Goal: Task Accomplishment & Management: Manage account settings

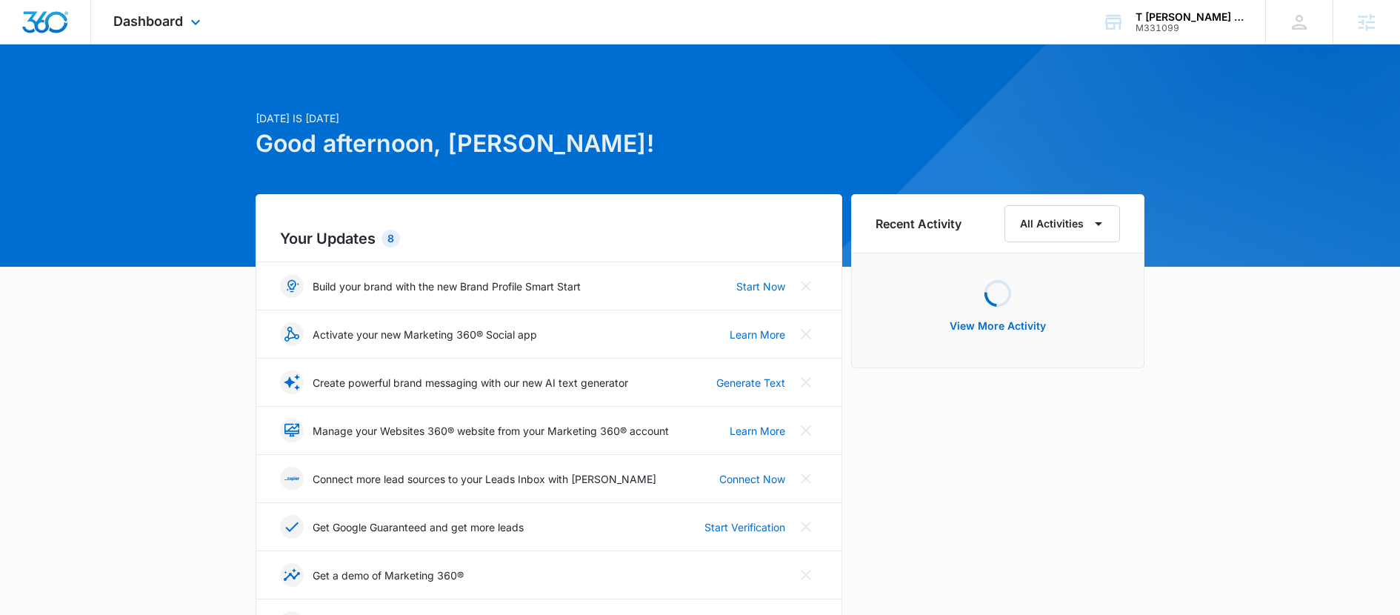
click at [171, 30] on div "Dashboard Apps Reputation Websites Forms CRM Email Social Payments POS Content …" at bounding box center [159, 22] width 136 height 44
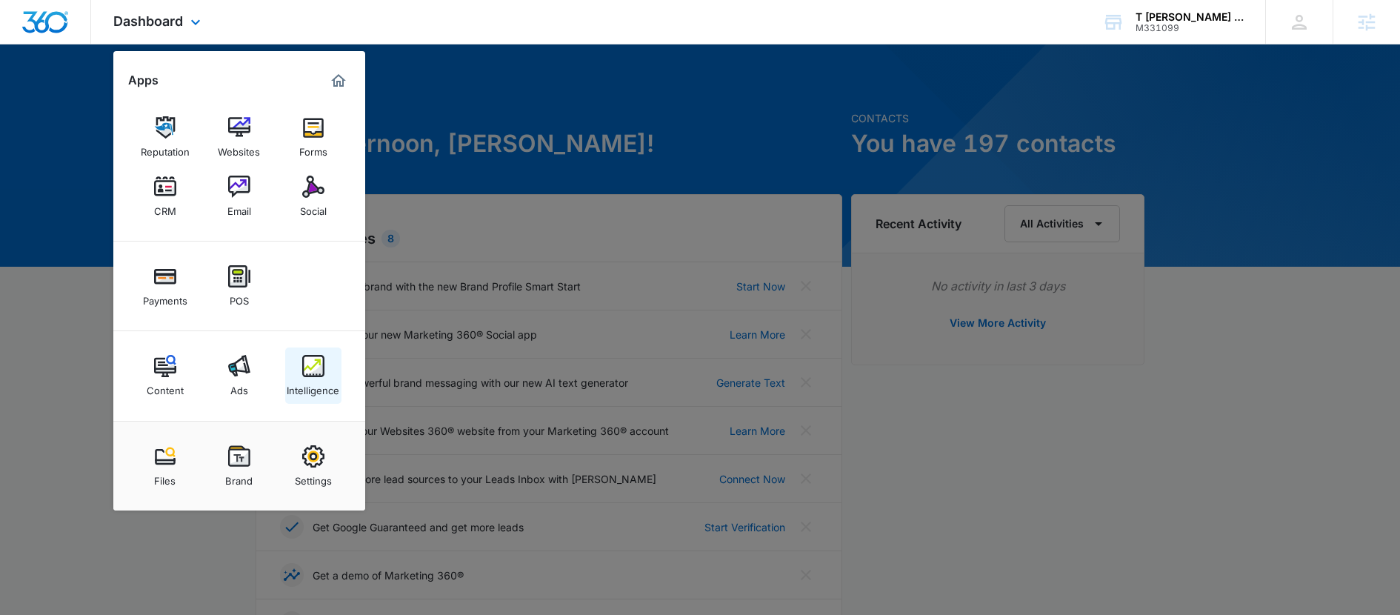
click at [314, 376] on img at bounding box center [313, 366] width 22 height 22
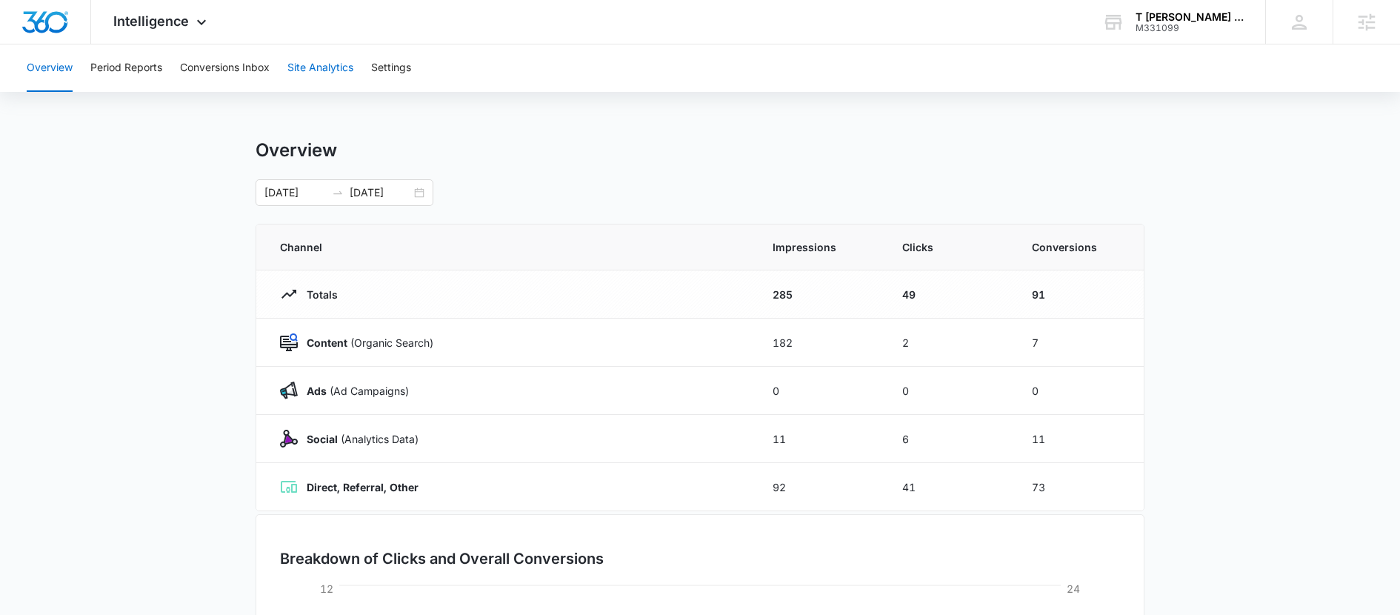
click at [331, 62] on button "Site Analytics" at bounding box center [320, 67] width 66 height 47
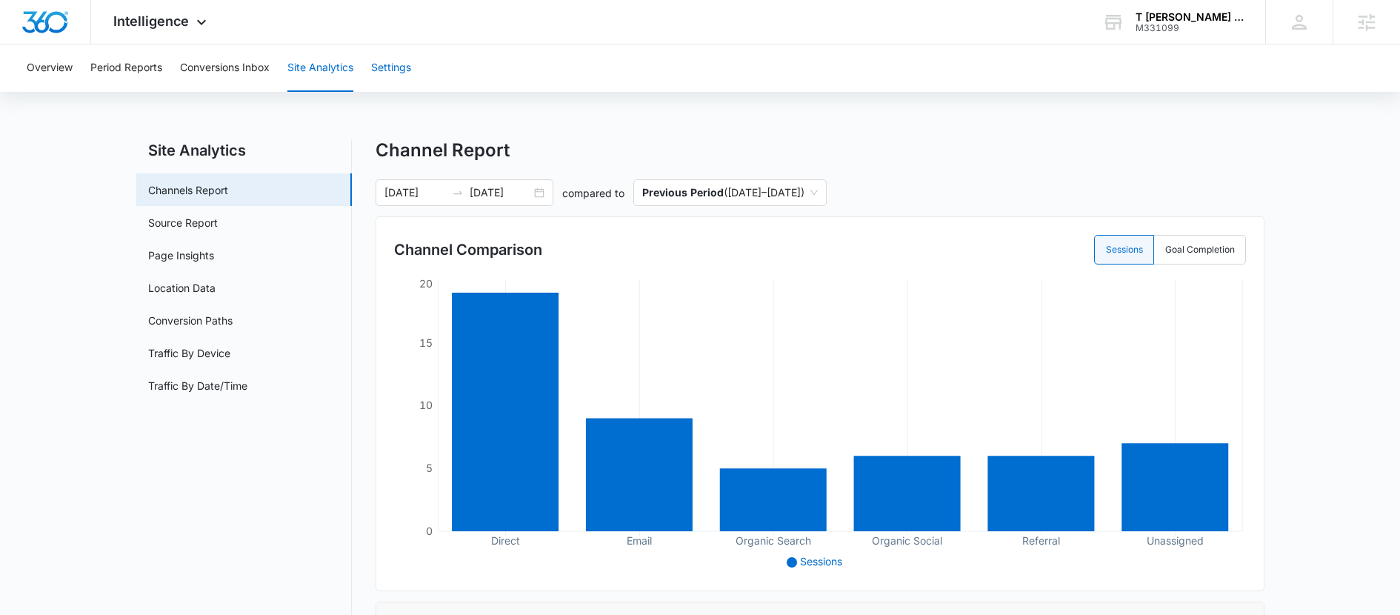
click at [382, 73] on button "Settings" at bounding box center [391, 67] width 40 height 47
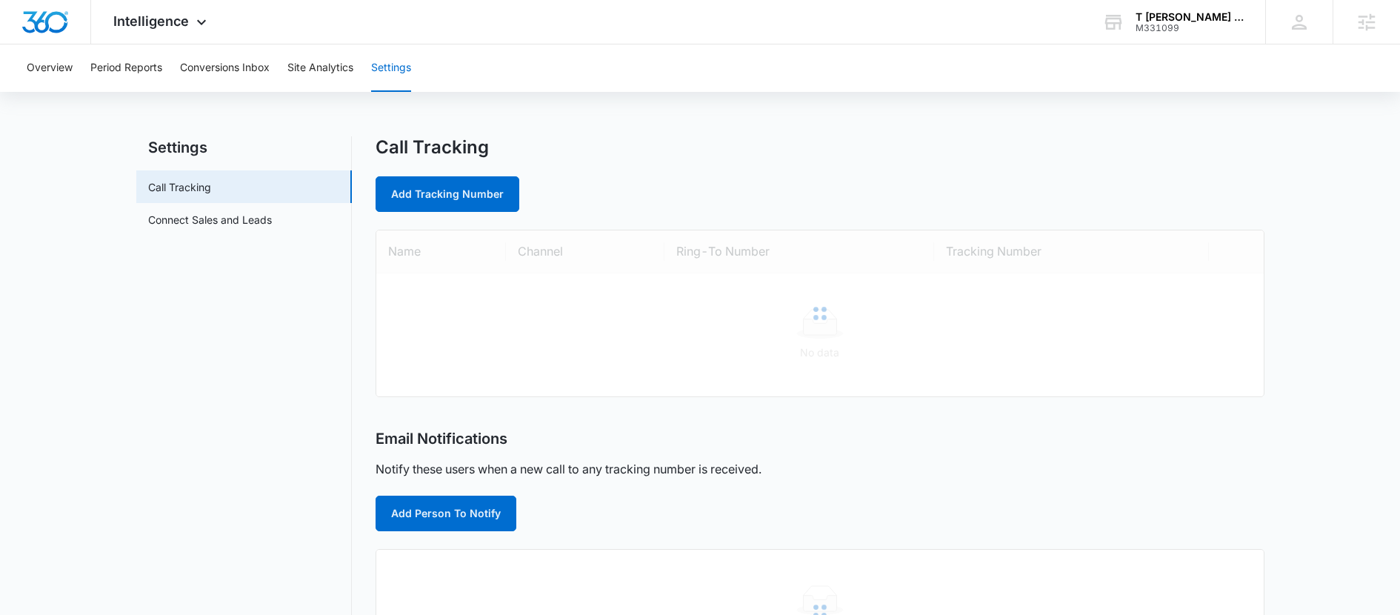
scroll to position [4, 0]
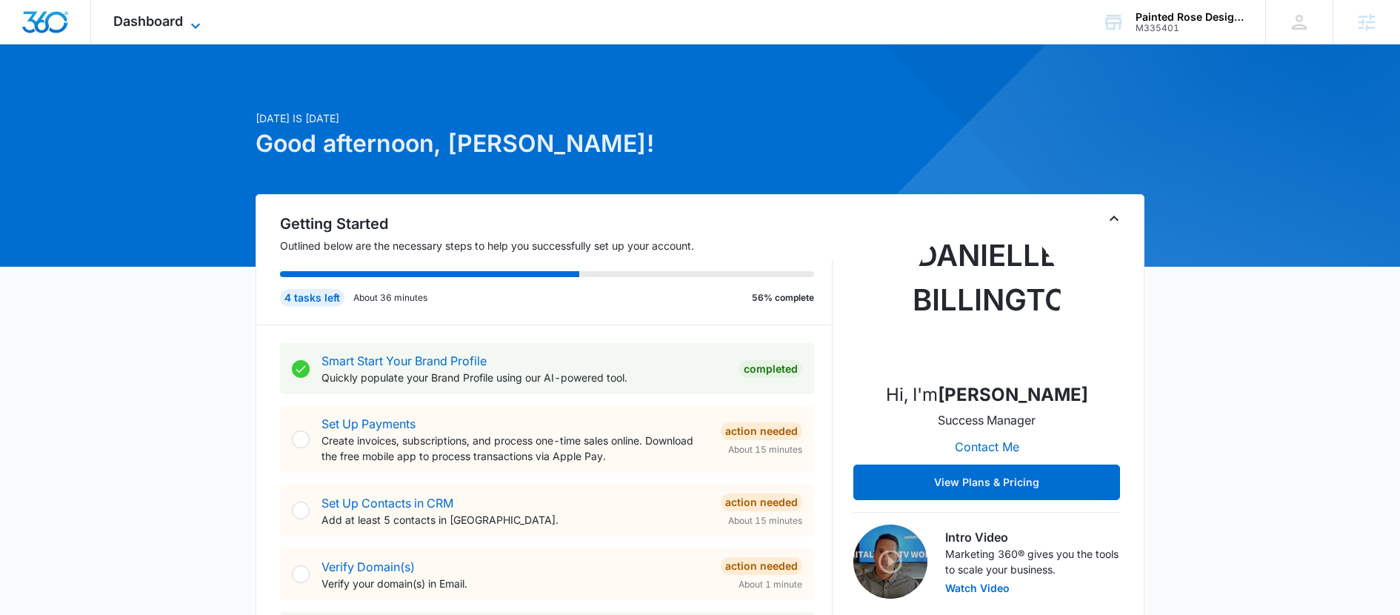
click at [181, 20] on span "Dashboard" at bounding box center [148, 21] width 70 height 16
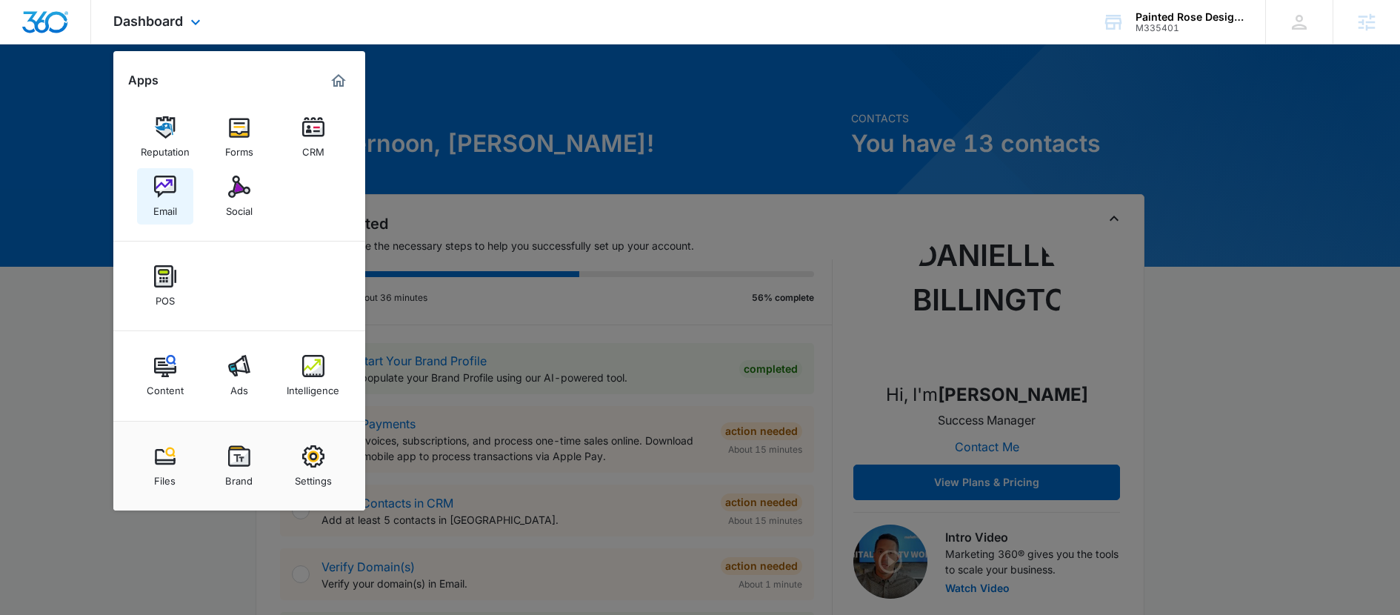
click at [179, 196] on link "Email" at bounding box center [165, 196] width 56 height 56
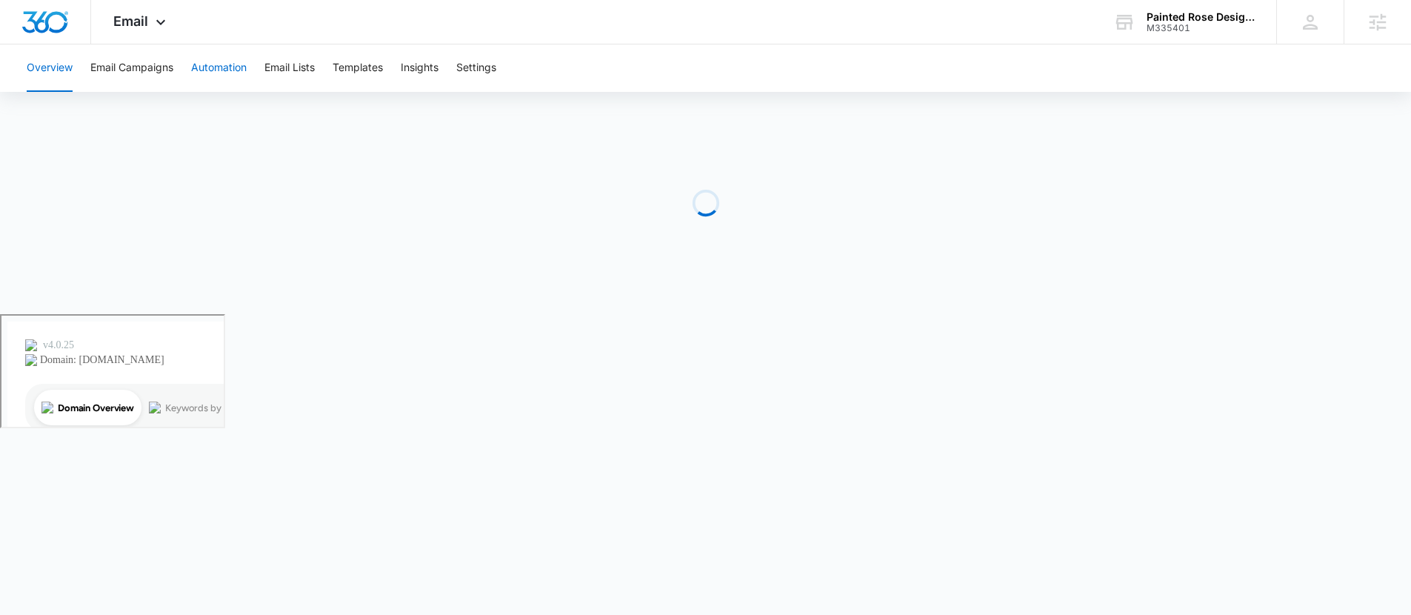
click at [219, 70] on button "Automation" at bounding box center [219, 67] width 56 height 47
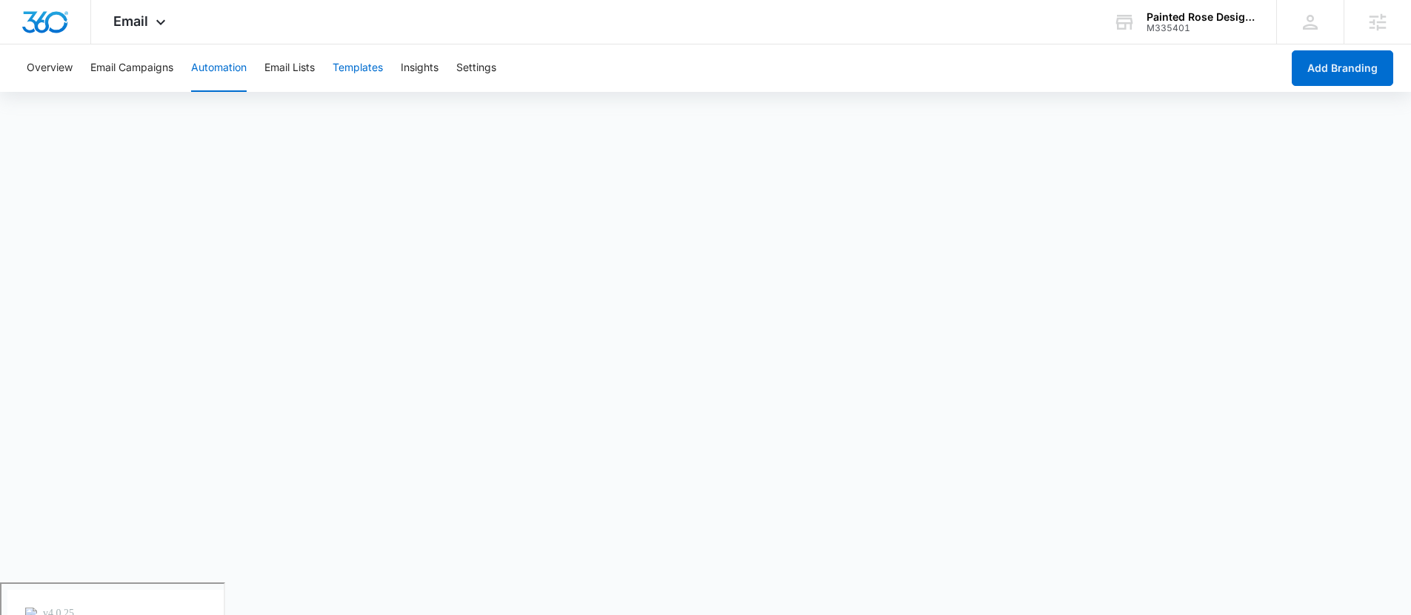
click at [376, 70] on button "Templates" at bounding box center [358, 67] width 50 height 47
click at [141, 64] on button "Email Campaigns" at bounding box center [131, 67] width 83 height 47
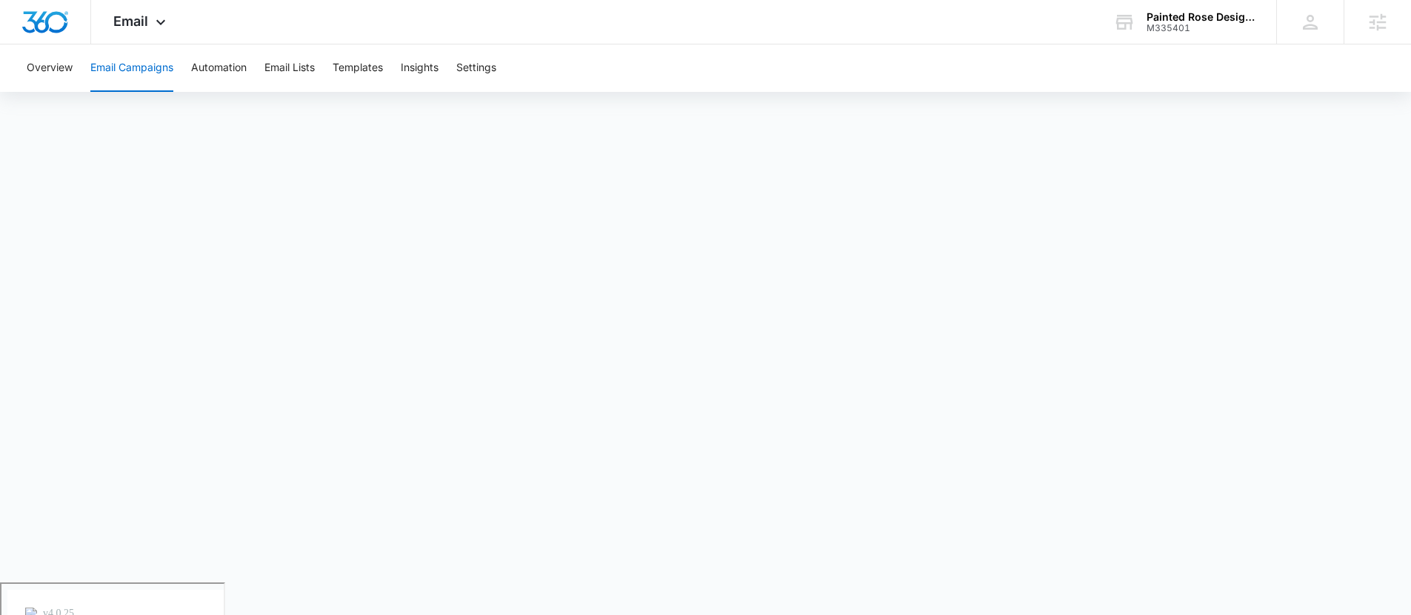
click at [402, 56] on div "Overview Email Campaigns Automation Email Lists Templates Insights Settings" at bounding box center [706, 67] width 1376 height 47
click at [374, 56] on button "Templates" at bounding box center [358, 67] width 50 height 47
click at [223, 67] on button "Automation" at bounding box center [219, 67] width 56 height 47
click at [150, 70] on button "Email Campaigns" at bounding box center [131, 67] width 83 height 47
click at [226, 78] on button "Automation" at bounding box center [219, 67] width 56 height 47
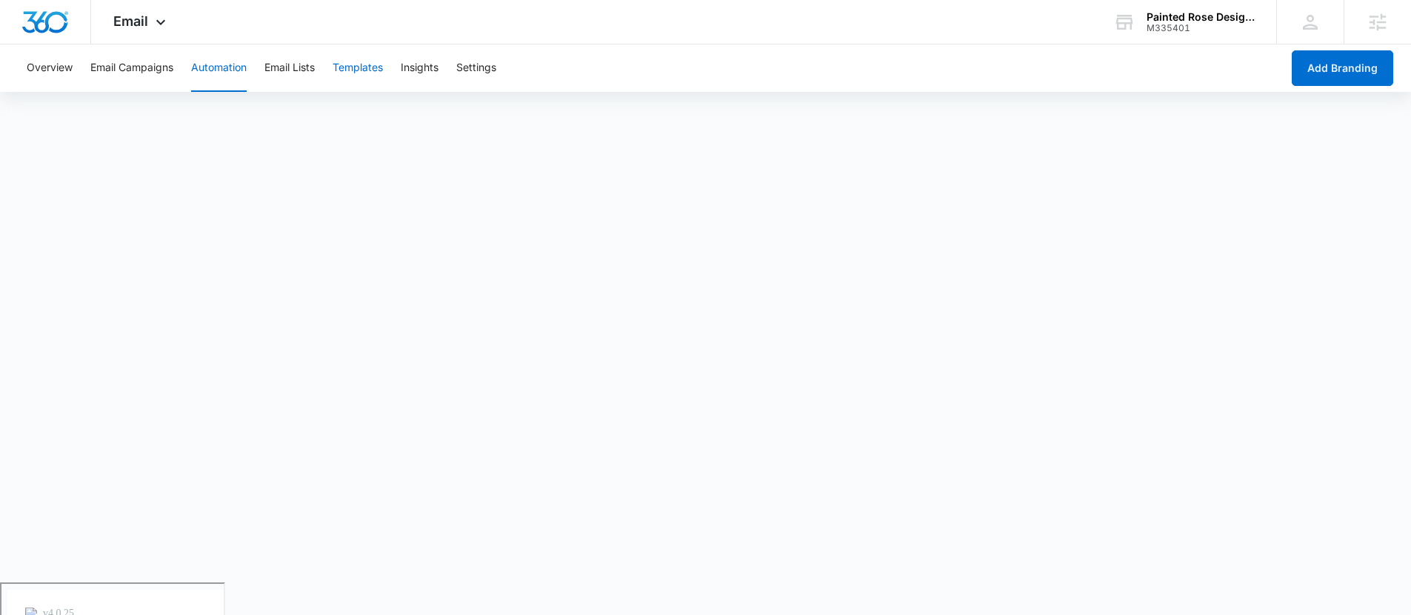
click at [350, 70] on button "Templates" at bounding box center [358, 67] width 50 height 47
click at [220, 80] on button "Automation" at bounding box center [219, 67] width 56 height 47
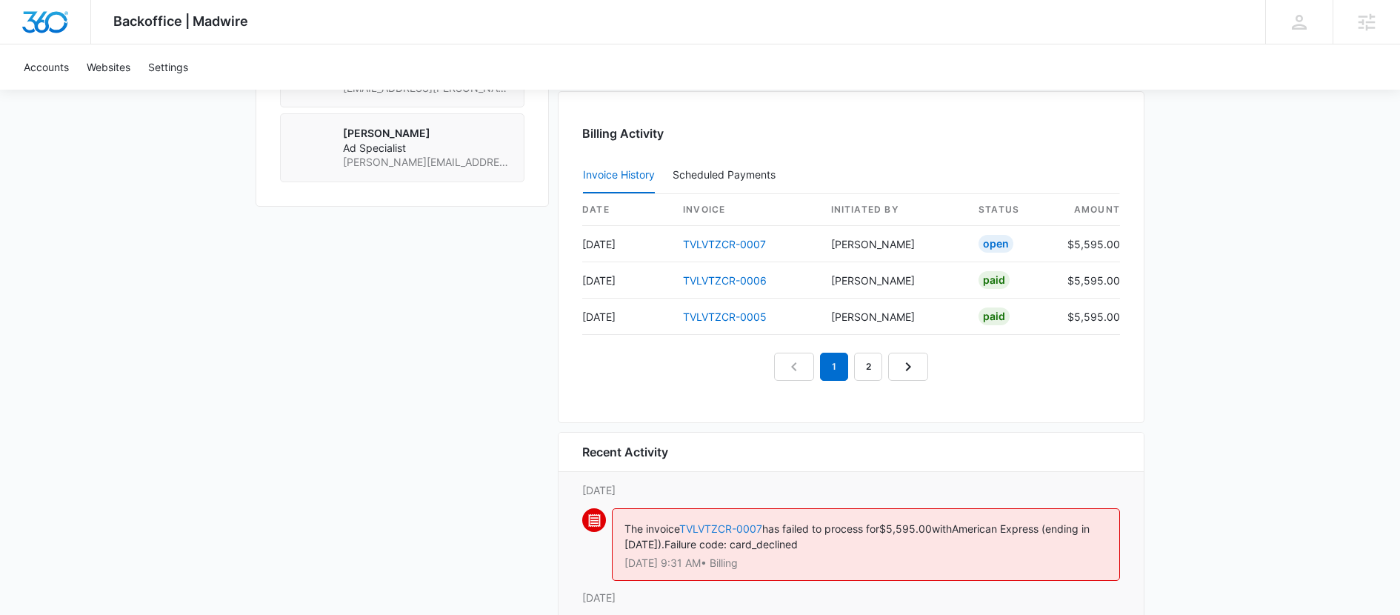
scroll to position [1389, 0]
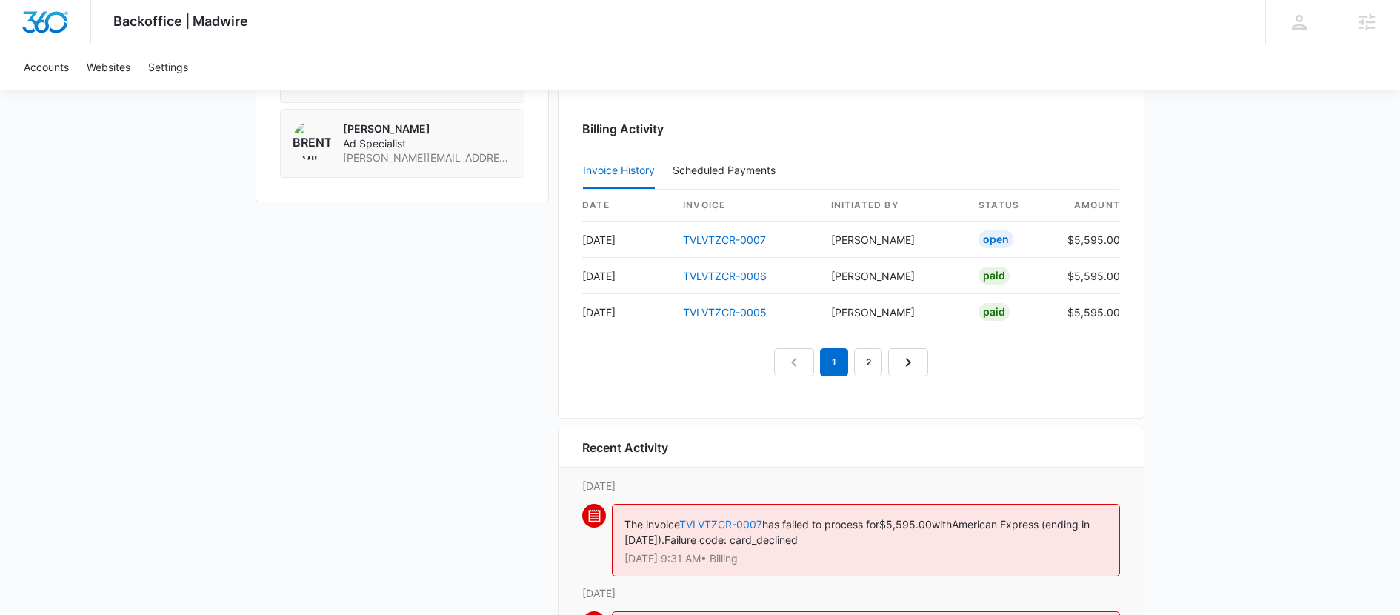
click at [722, 521] on link "TVLVTZCR-0007" at bounding box center [720, 524] width 83 height 13
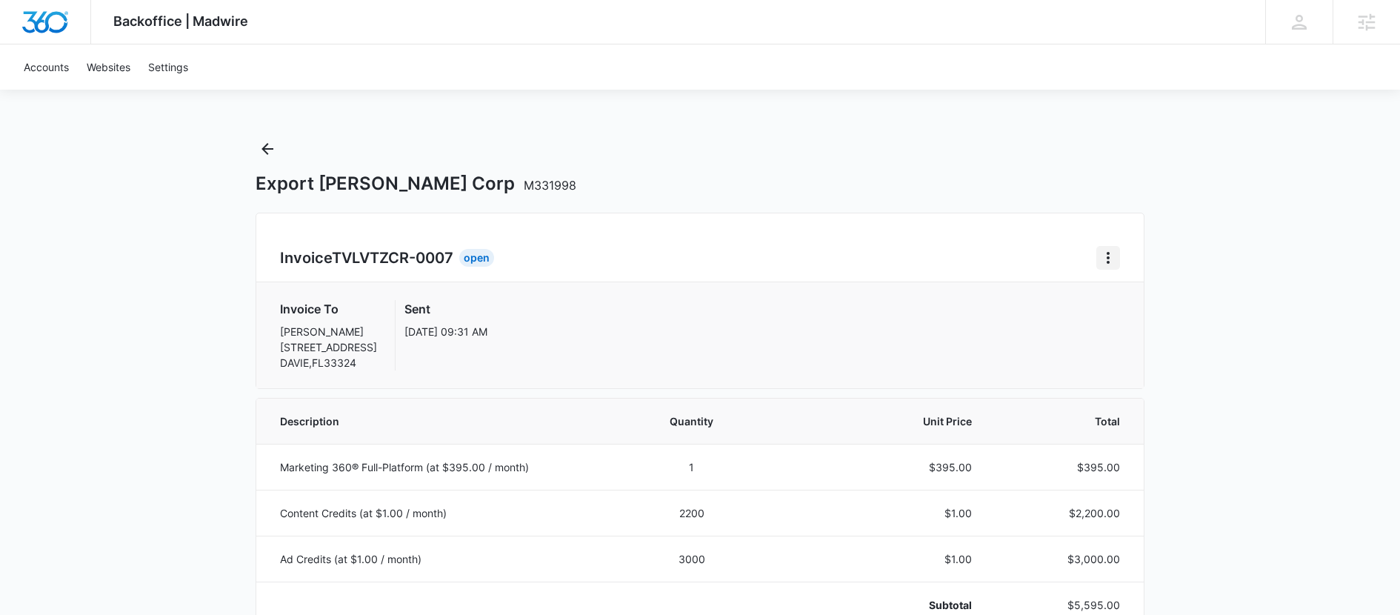
click at [1115, 253] on icon "Home" at bounding box center [1108, 258] width 18 height 18
click at [1115, 304] on link "Download Invoice" at bounding box center [1158, 299] width 86 height 13
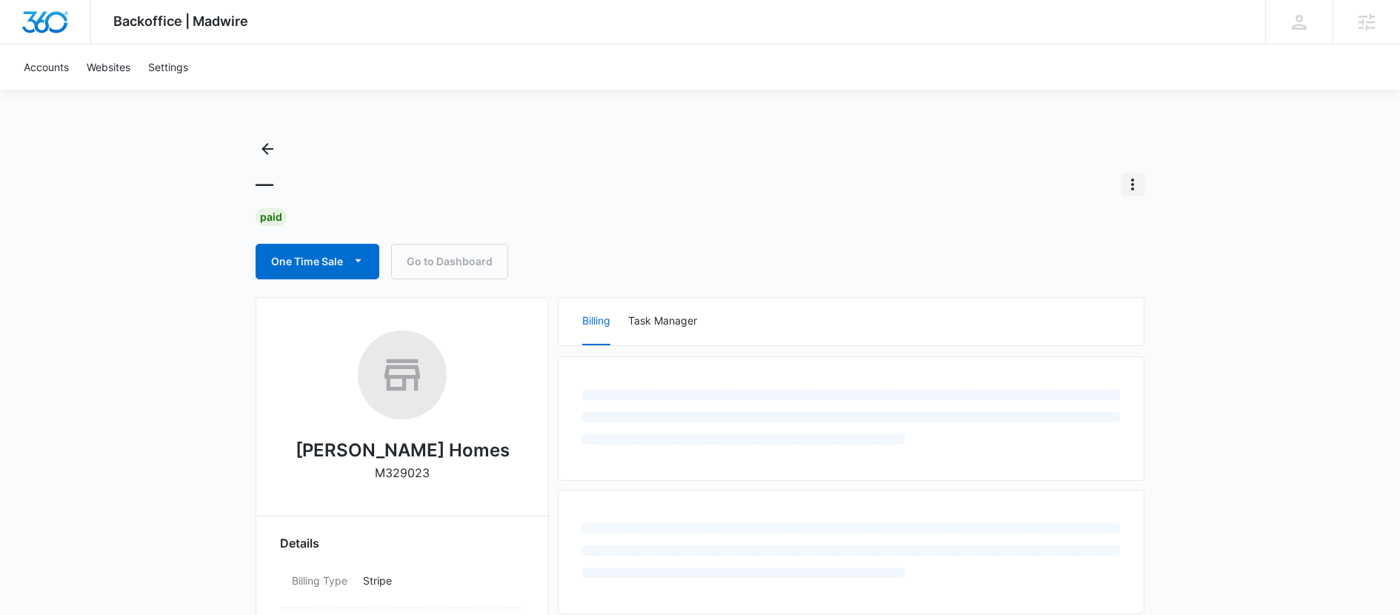
click at [1139, 179] on icon "Actions" at bounding box center [1133, 185] width 18 height 18
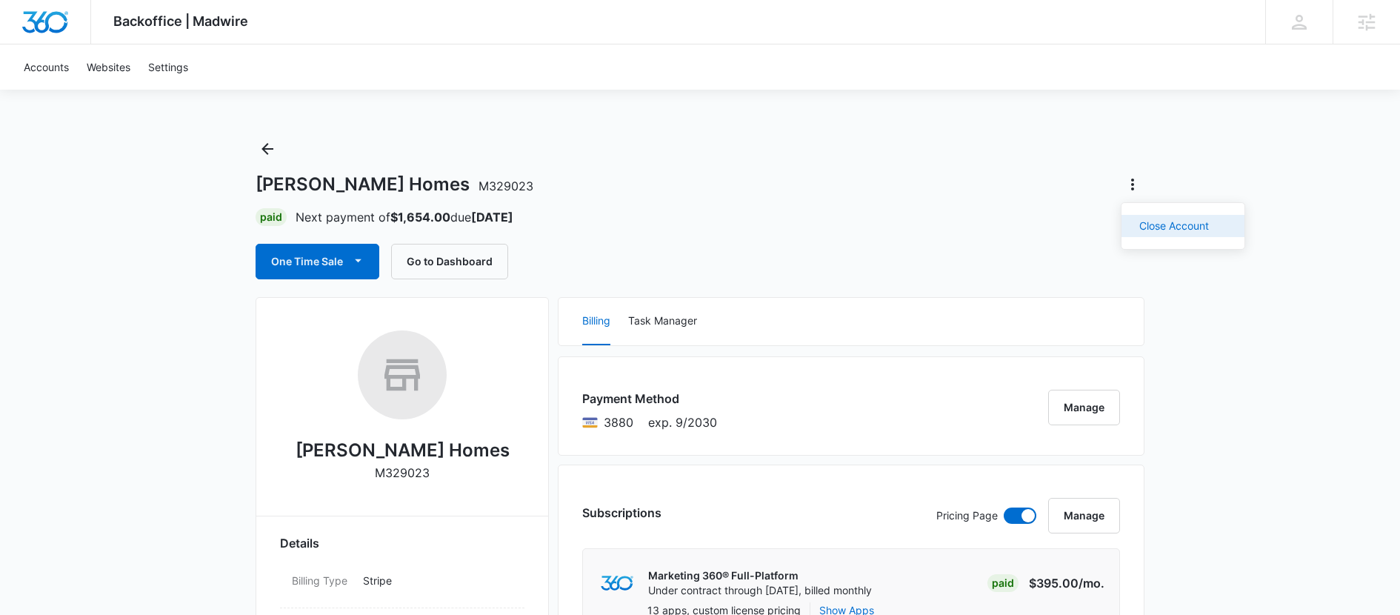
click at [1141, 230] on div "Close Account" at bounding box center [1174, 226] width 70 height 10
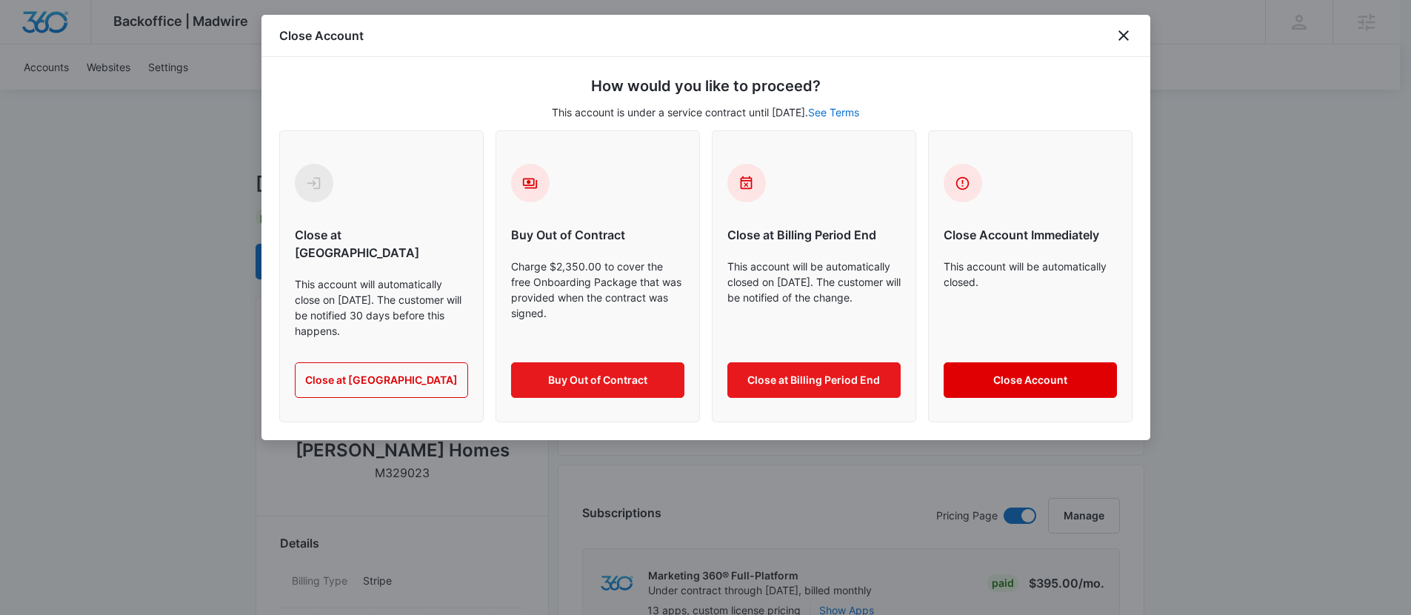
click at [1027, 364] on button "Close Account" at bounding box center [1030, 380] width 173 height 36
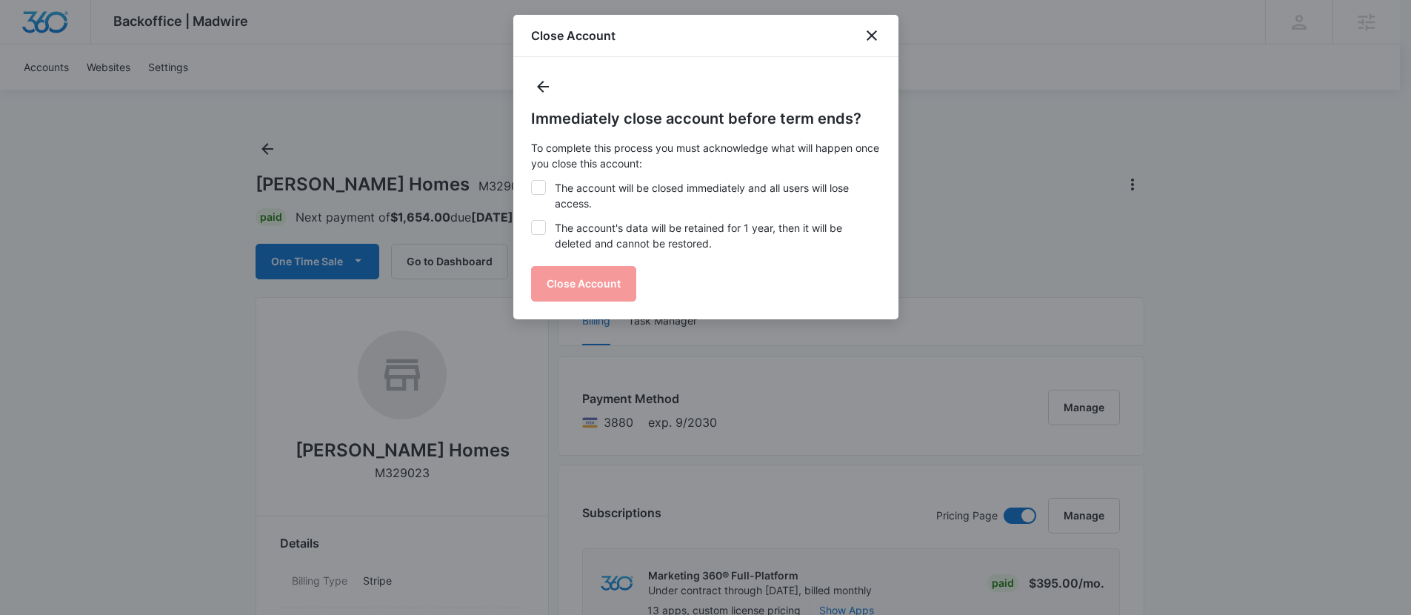
click at [544, 187] on icon at bounding box center [538, 187] width 13 height 13
click at [532, 181] on input "The account will be closed immediately and all users will lose access." at bounding box center [531, 180] width 1 height 1
checkbox input "true"
click at [536, 224] on icon at bounding box center [538, 227] width 13 height 13
click at [532, 221] on input "The account's data will be retained for 1 year, then it will be deleted and can…" at bounding box center [531, 220] width 1 height 1
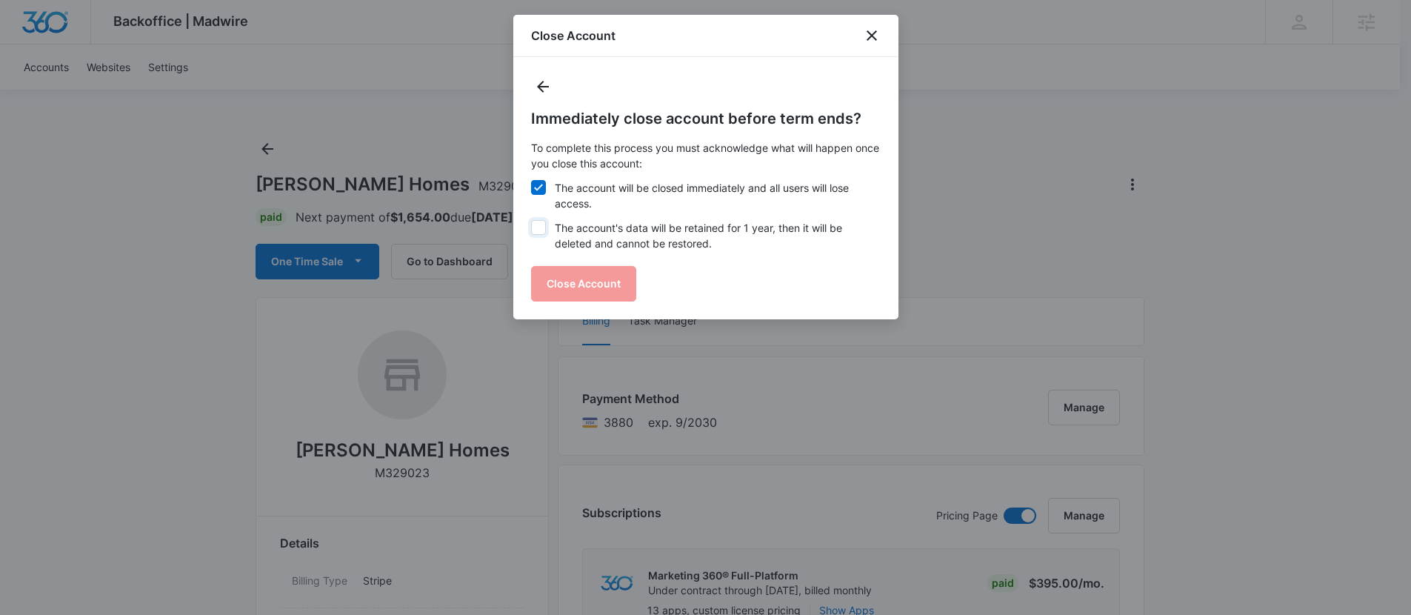
checkbox input "true"
click at [570, 286] on button "Close Account" at bounding box center [583, 284] width 105 height 36
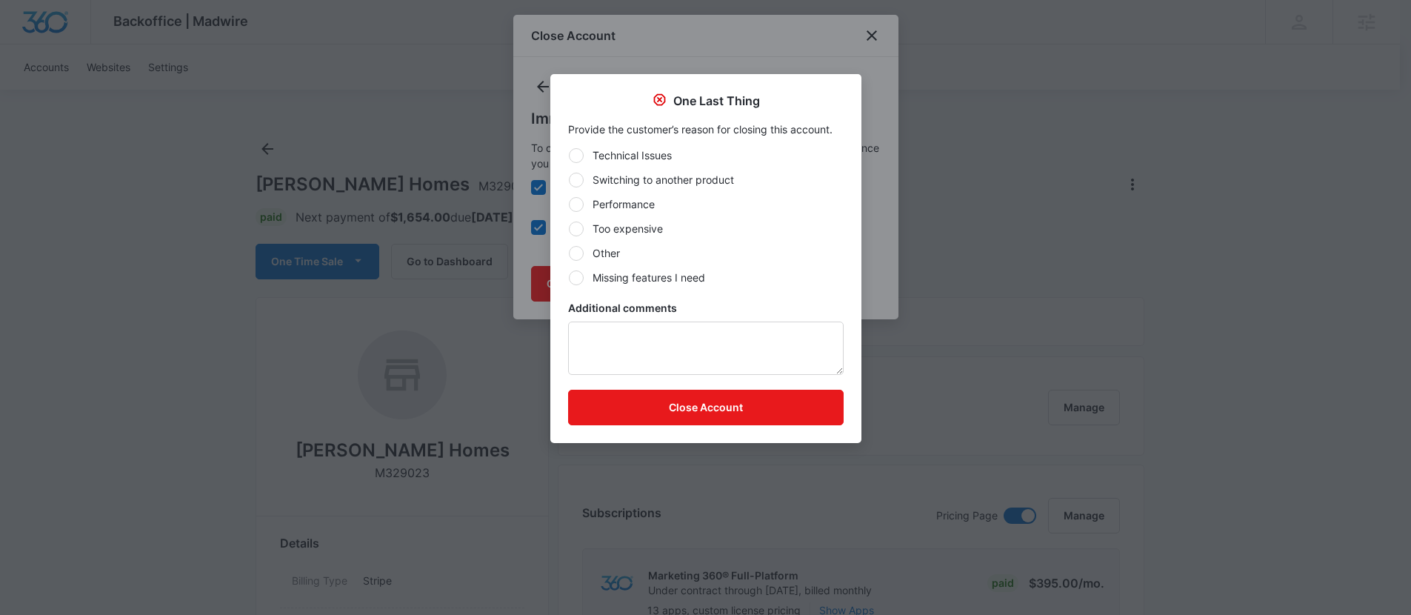
click at [573, 257] on div at bounding box center [576, 253] width 15 height 15
click at [569, 253] on input "Other" at bounding box center [568, 253] width 1 height 1
radio input "true"
click at [622, 409] on button "Close Account" at bounding box center [706, 408] width 276 height 36
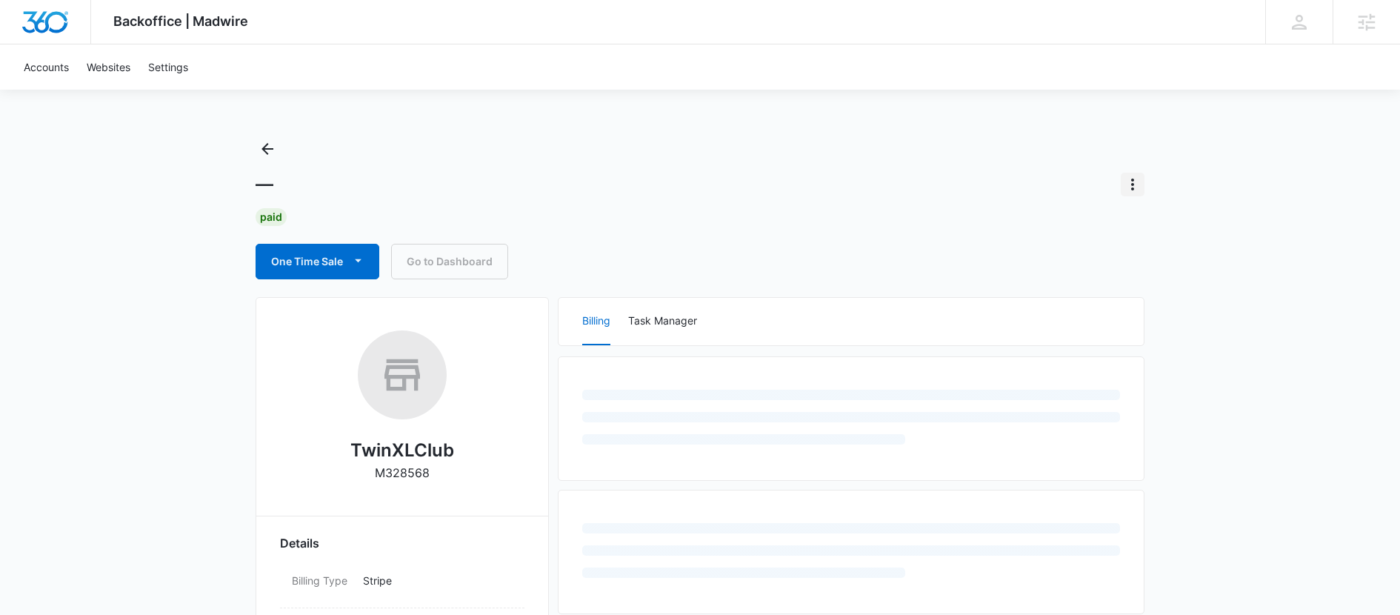
click at [1130, 179] on icon "Actions" at bounding box center [1133, 185] width 18 height 18
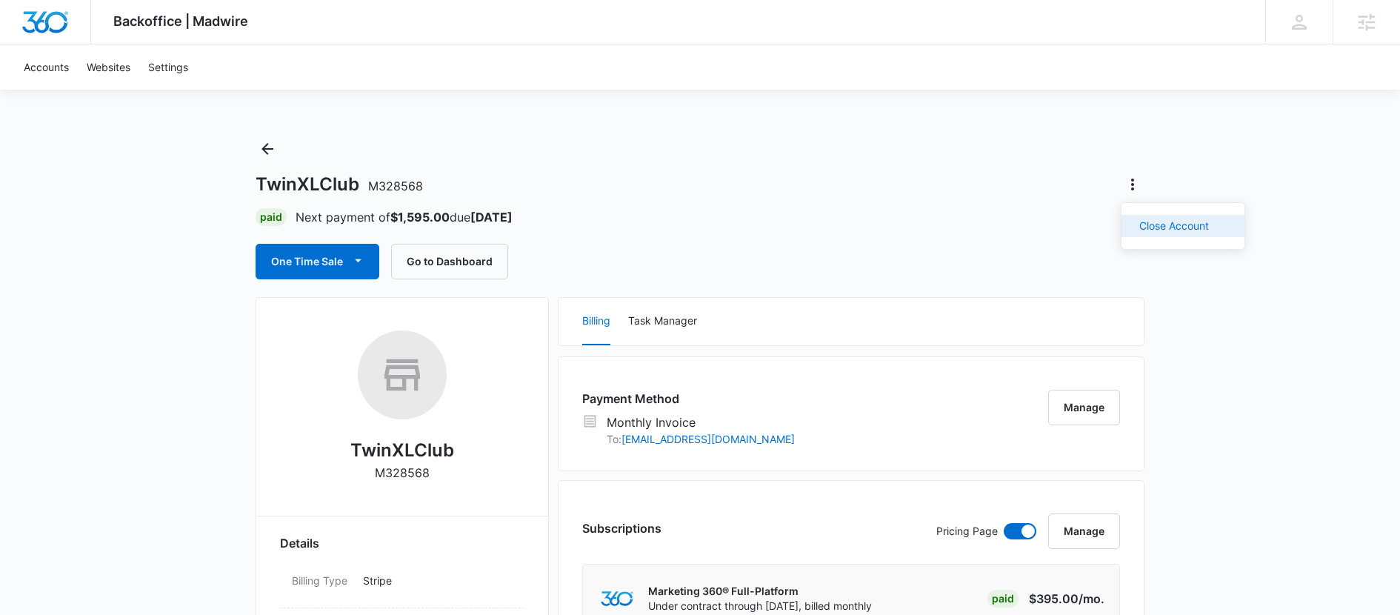
click at [1144, 222] on div "Close Account" at bounding box center [1174, 226] width 70 height 10
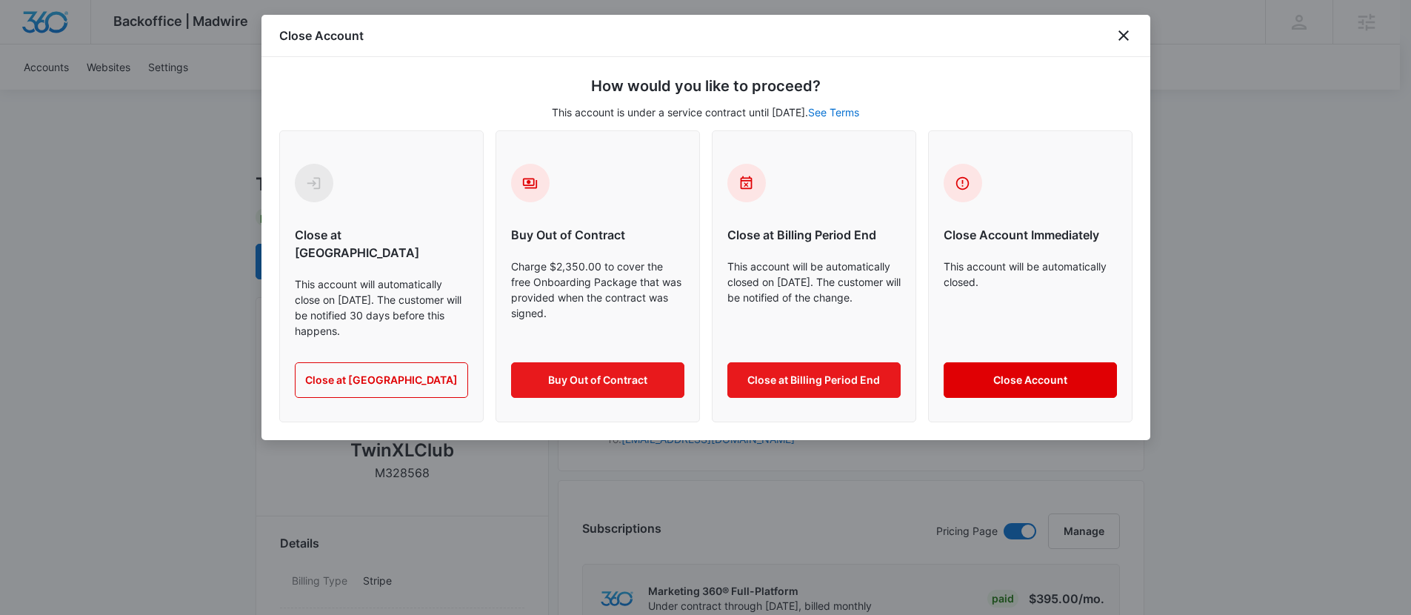
click at [1005, 362] on button "Close Account" at bounding box center [1030, 380] width 173 height 36
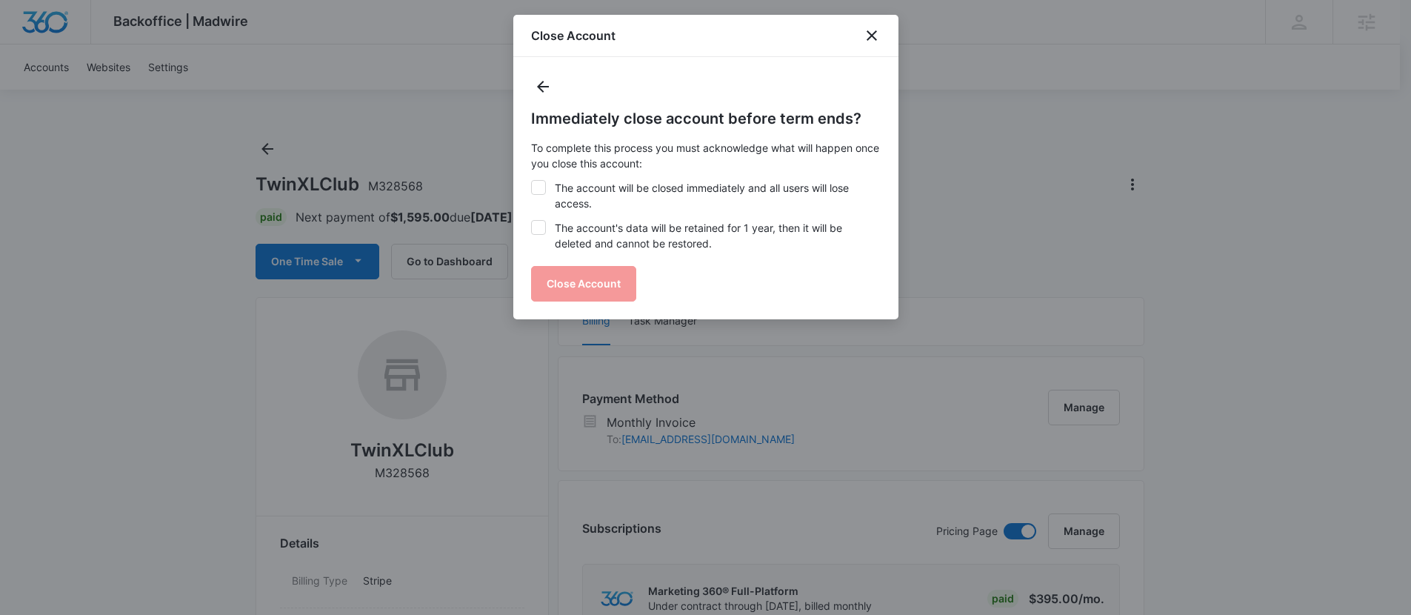
click at [539, 185] on icon at bounding box center [538, 187] width 13 height 13
click at [532, 181] on input "The account will be closed immediately and all users will lose access." at bounding box center [531, 180] width 1 height 1
checkbox input "true"
click at [539, 227] on icon at bounding box center [538, 227] width 9 height 7
click at [532, 221] on input "The account's data will be retained for 1 year, then it will be deleted and can…" at bounding box center [531, 220] width 1 height 1
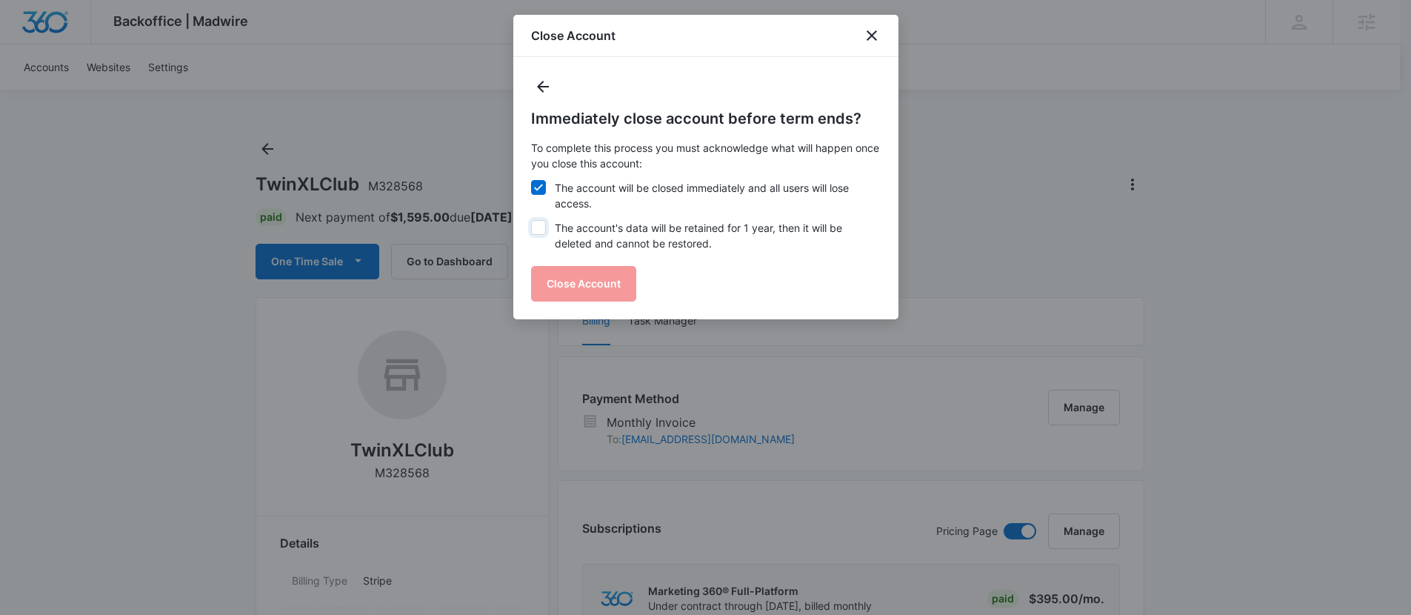
checkbox input "true"
click at [558, 279] on button "Close Account" at bounding box center [583, 284] width 105 height 36
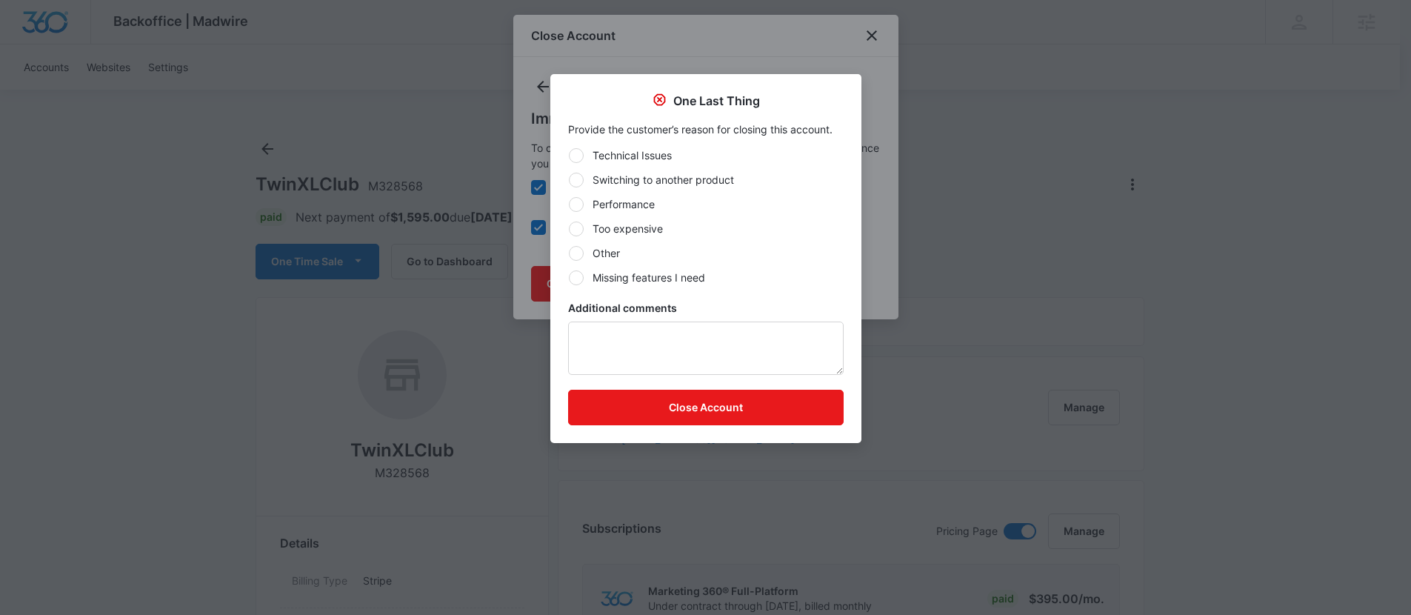
click at [662, 193] on div "Technical Issues Switching to another product Performance Too expensive Other M…" at bounding box center [706, 216] width 276 height 138
click at [579, 252] on div at bounding box center [576, 253] width 15 height 15
click at [569, 253] on input "Other" at bounding box center [568, 253] width 1 height 1
radio input "true"
click at [602, 330] on textarea "Additional comments" at bounding box center [706, 347] width 276 height 53
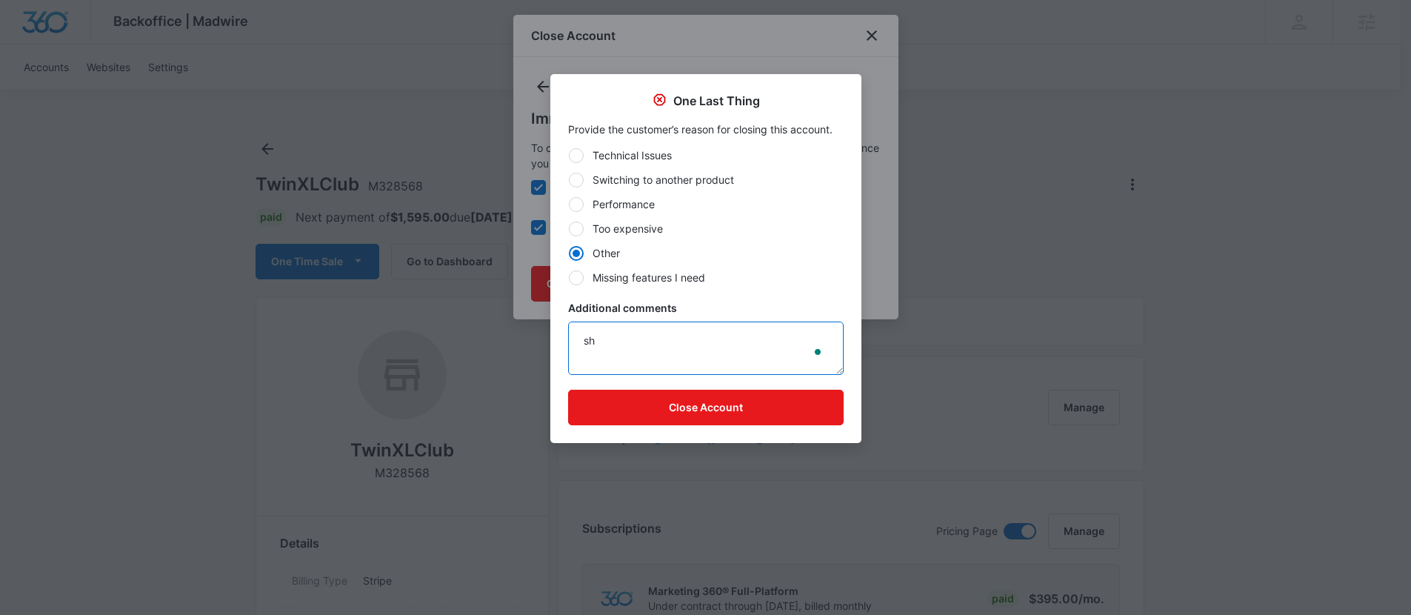
type textarea "s"
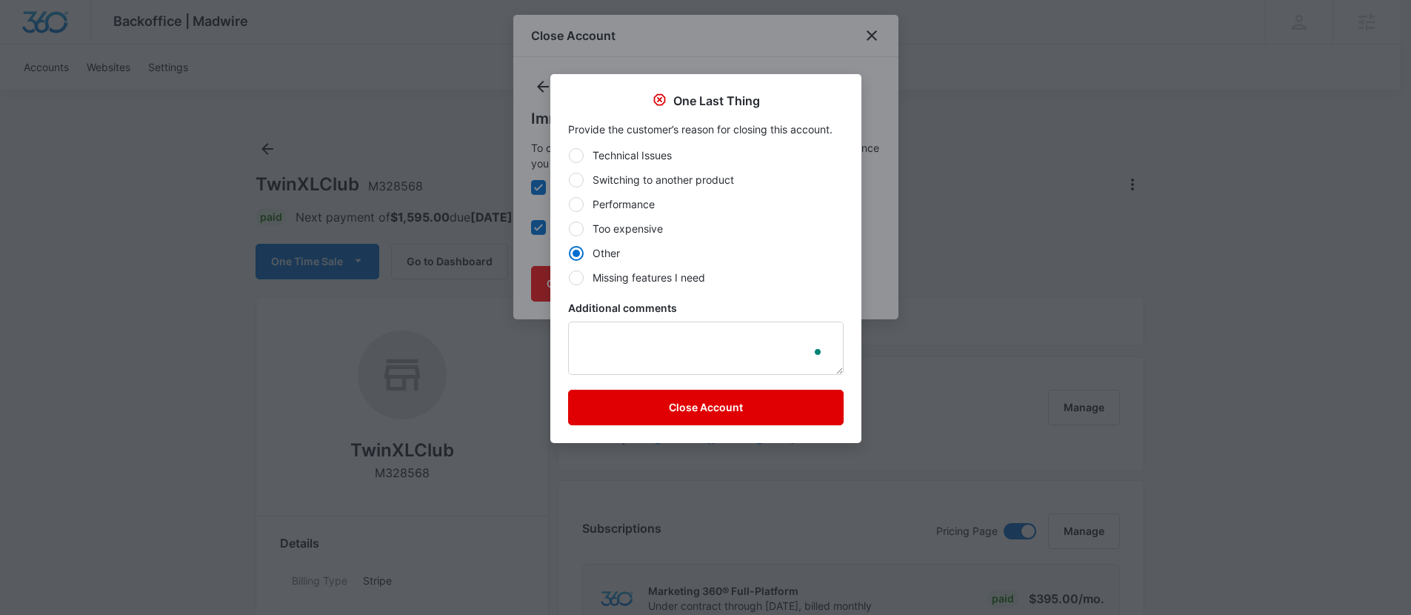
click at [633, 410] on button "Close Account" at bounding box center [706, 408] width 276 height 36
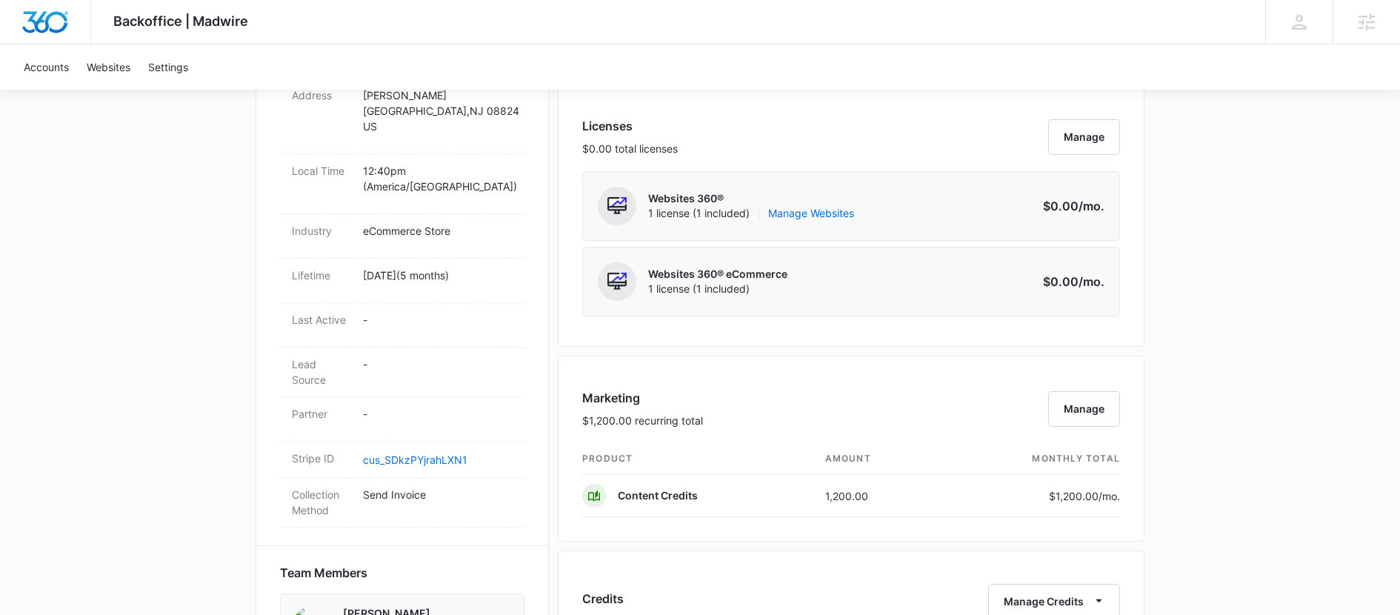
scroll to position [710, 0]
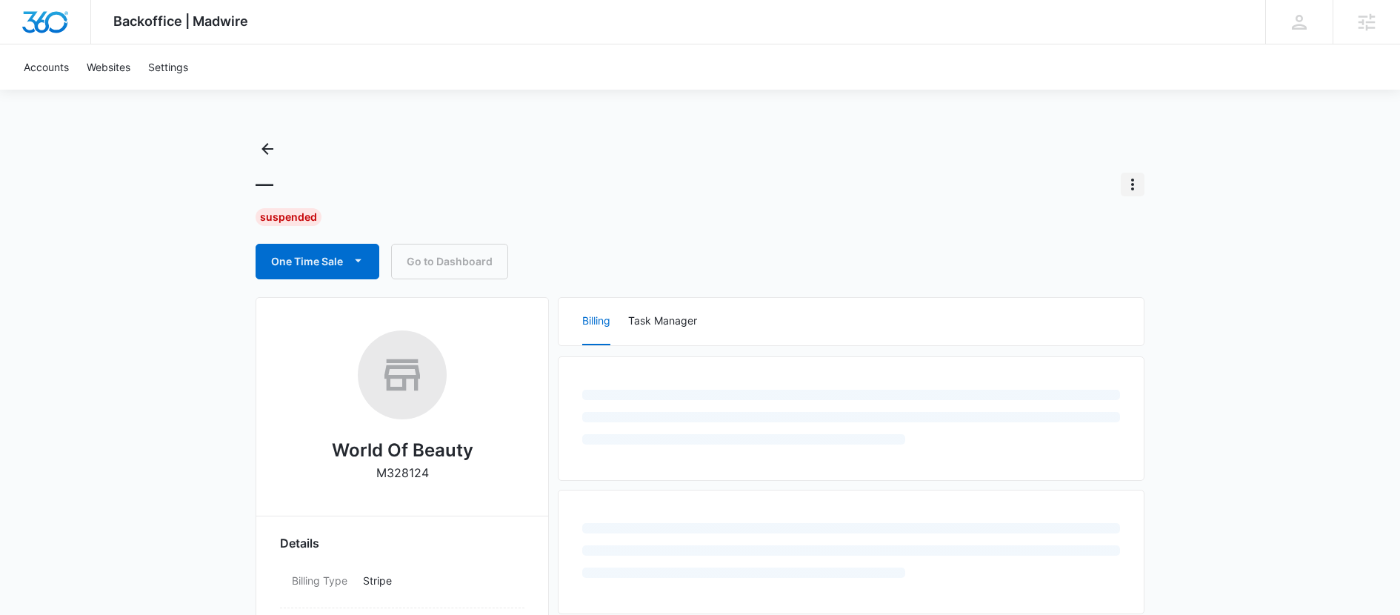
click at [1134, 182] on icon "Actions" at bounding box center [1133, 185] width 18 height 18
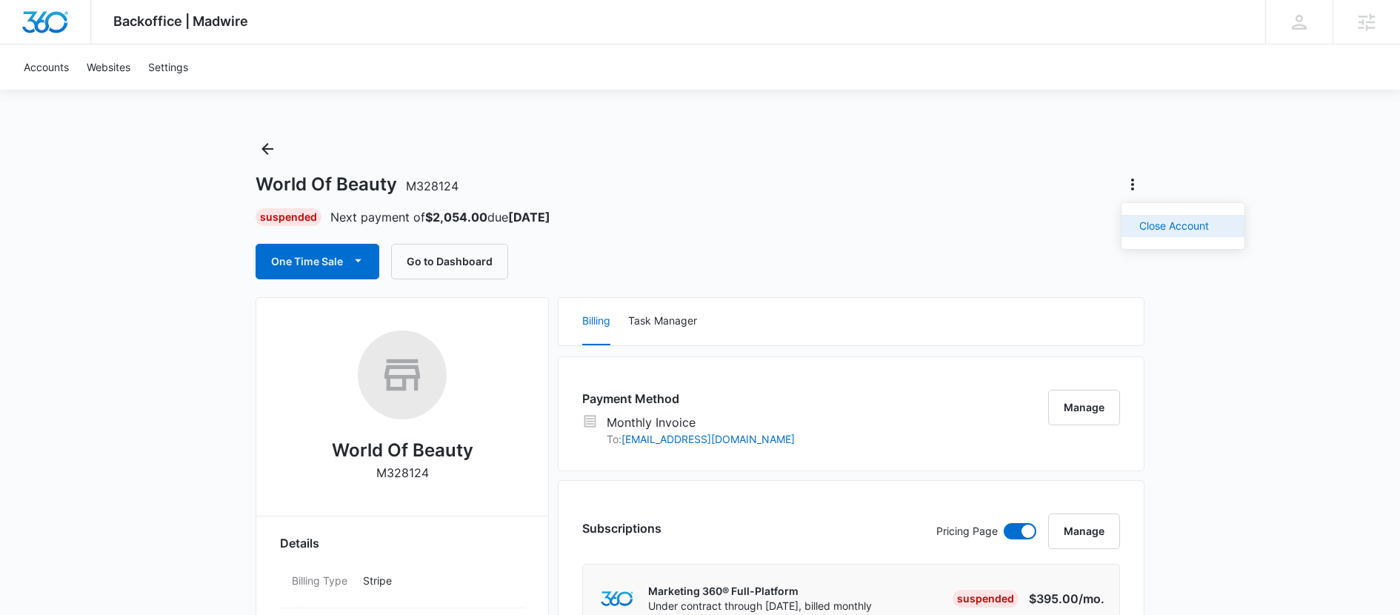
click at [1147, 228] on div "Close Account" at bounding box center [1174, 226] width 70 height 10
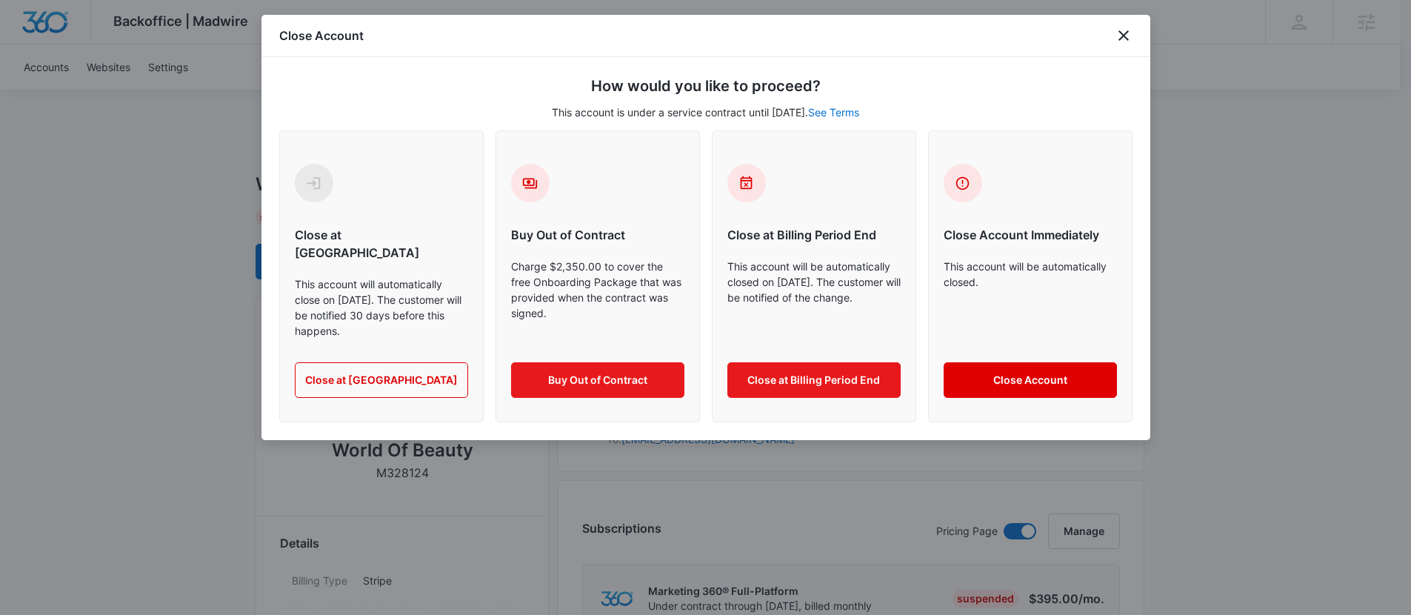
click at [982, 364] on button "Close Account" at bounding box center [1030, 380] width 173 height 36
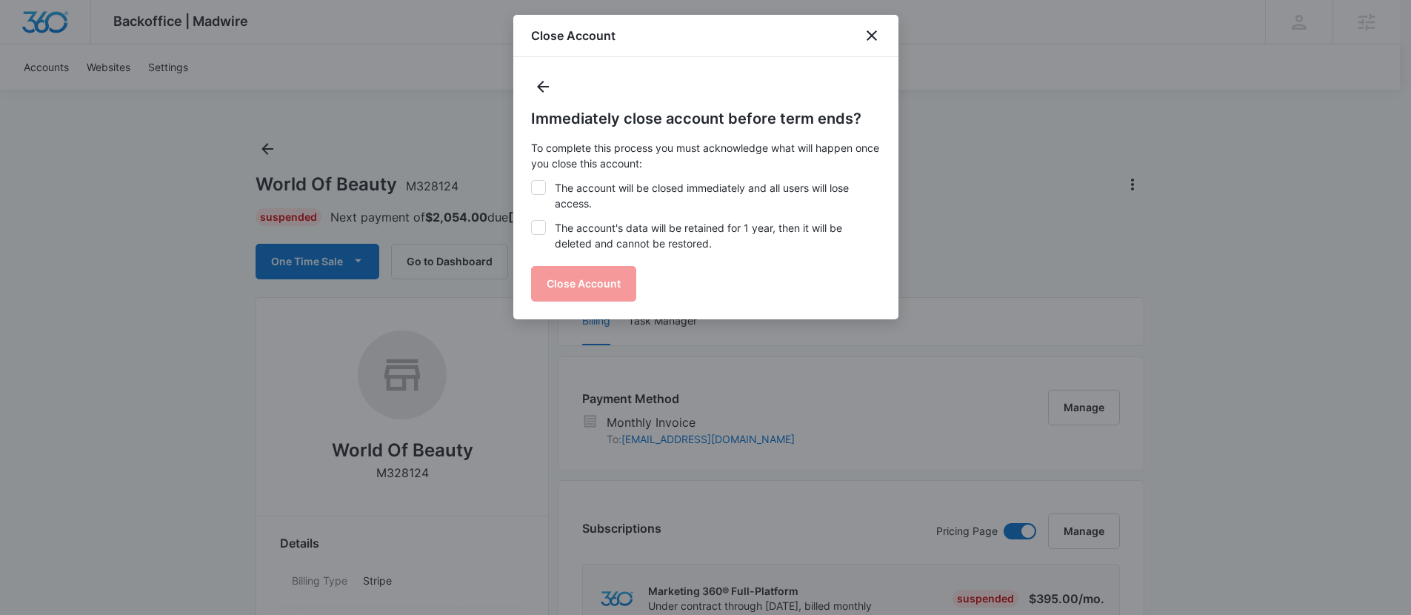
click at [533, 191] on icon at bounding box center [538, 187] width 13 height 13
click at [532, 181] on input "The account will be closed immediately and all users will lose access." at bounding box center [531, 180] width 1 height 1
checkbox input "true"
click at [536, 224] on icon at bounding box center [538, 227] width 13 height 13
click at [532, 221] on input "The account's data will be retained for 1 year, then it will be deleted and can…" at bounding box center [531, 220] width 1 height 1
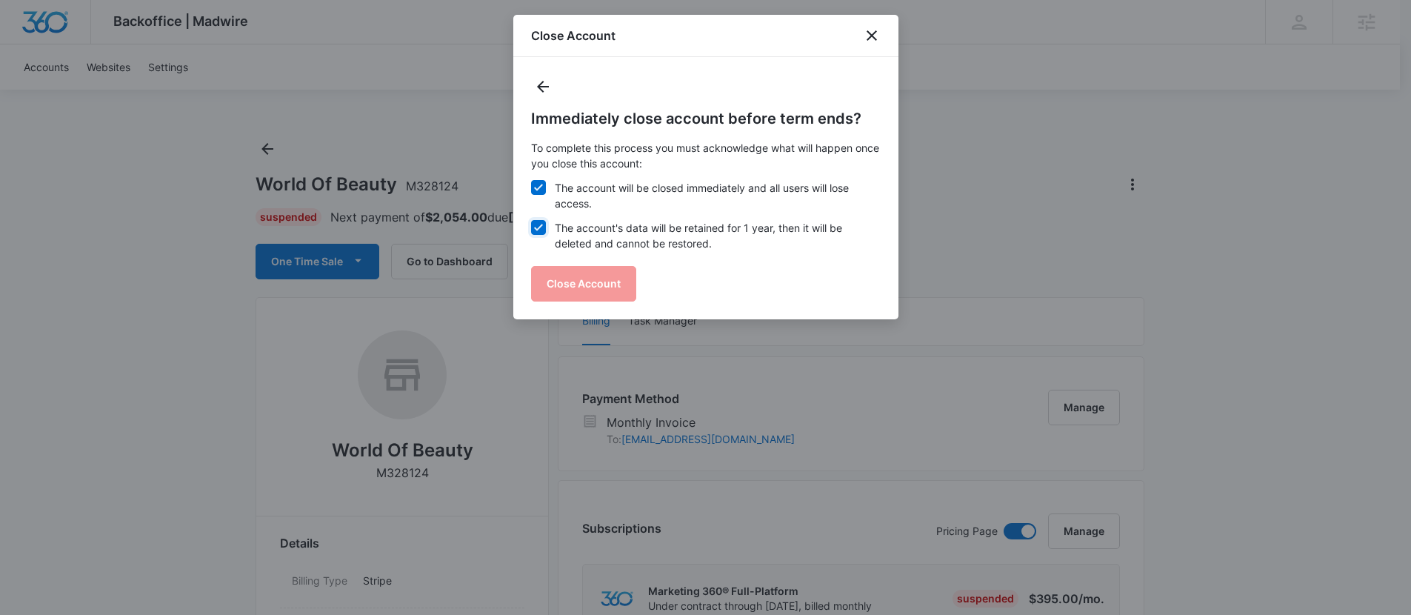
checkbox input "true"
click at [572, 276] on button "Close Account" at bounding box center [583, 284] width 105 height 36
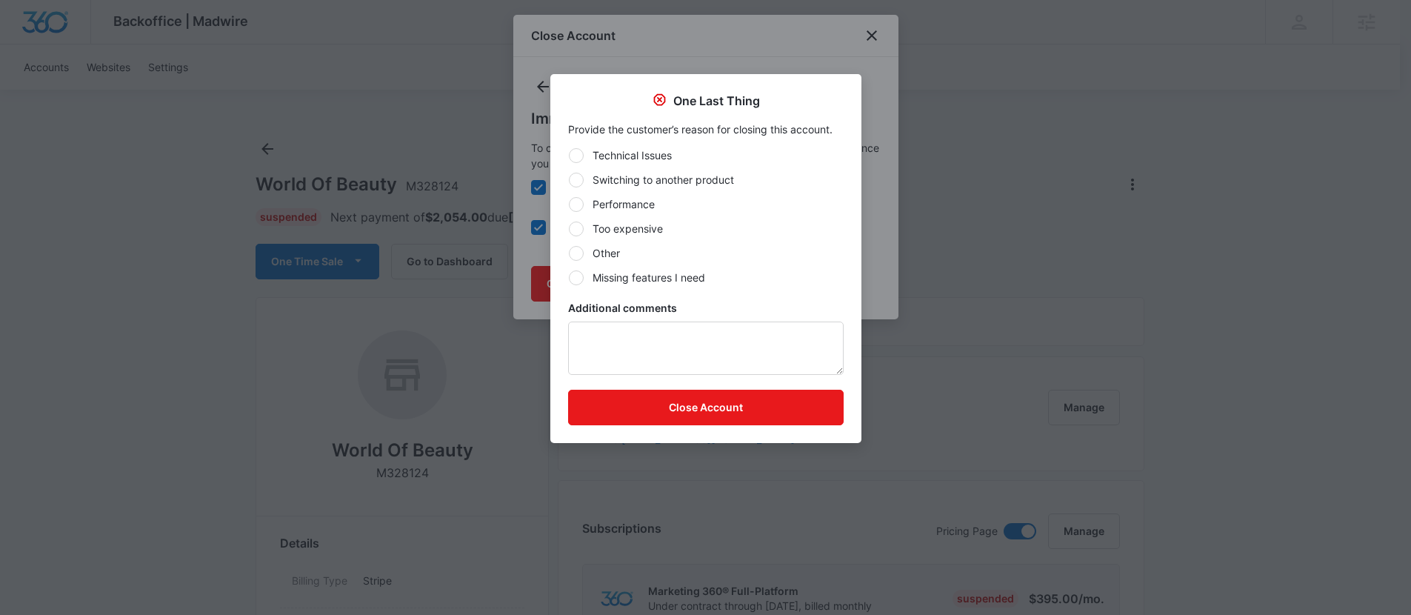
click at [579, 256] on div at bounding box center [576, 253] width 15 height 15
click at [569, 253] on input "Other" at bounding box center [568, 253] width 1 height 1
radio input "true"
click at [624, 410] on button "Close Account" at bounding box center [706, 408] width 276 height 36
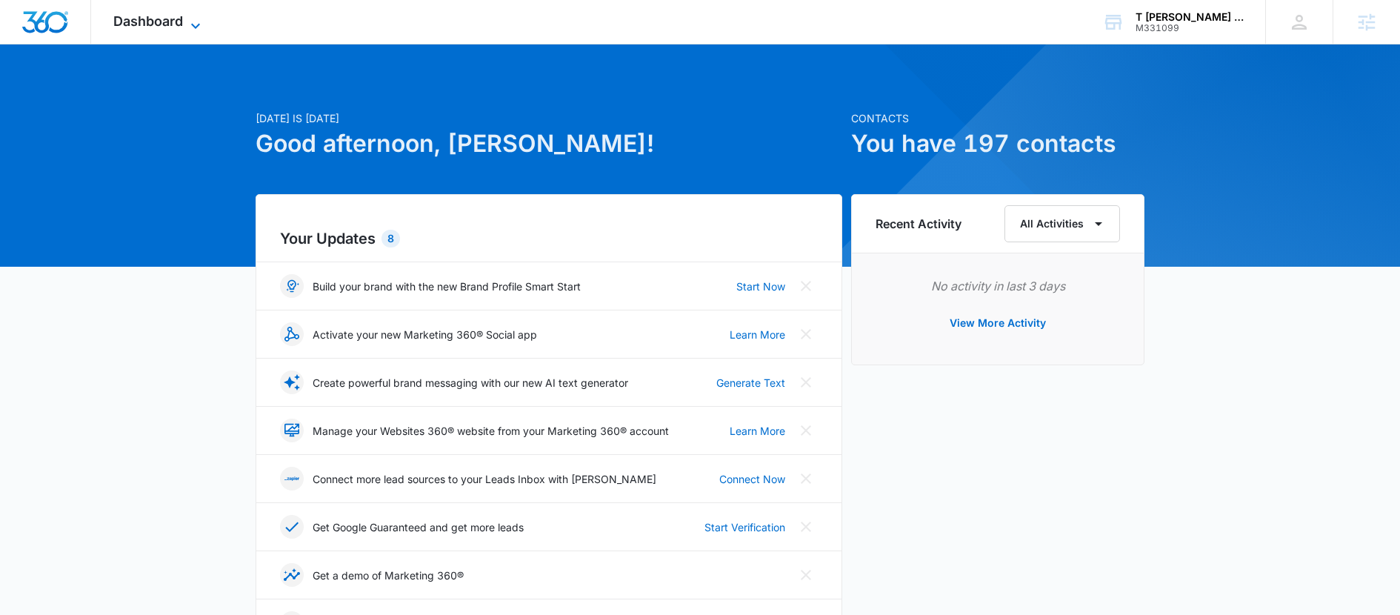
click at [149, 22] on span "Dashboard" at bounding box center [148, 21] width 70 height 16
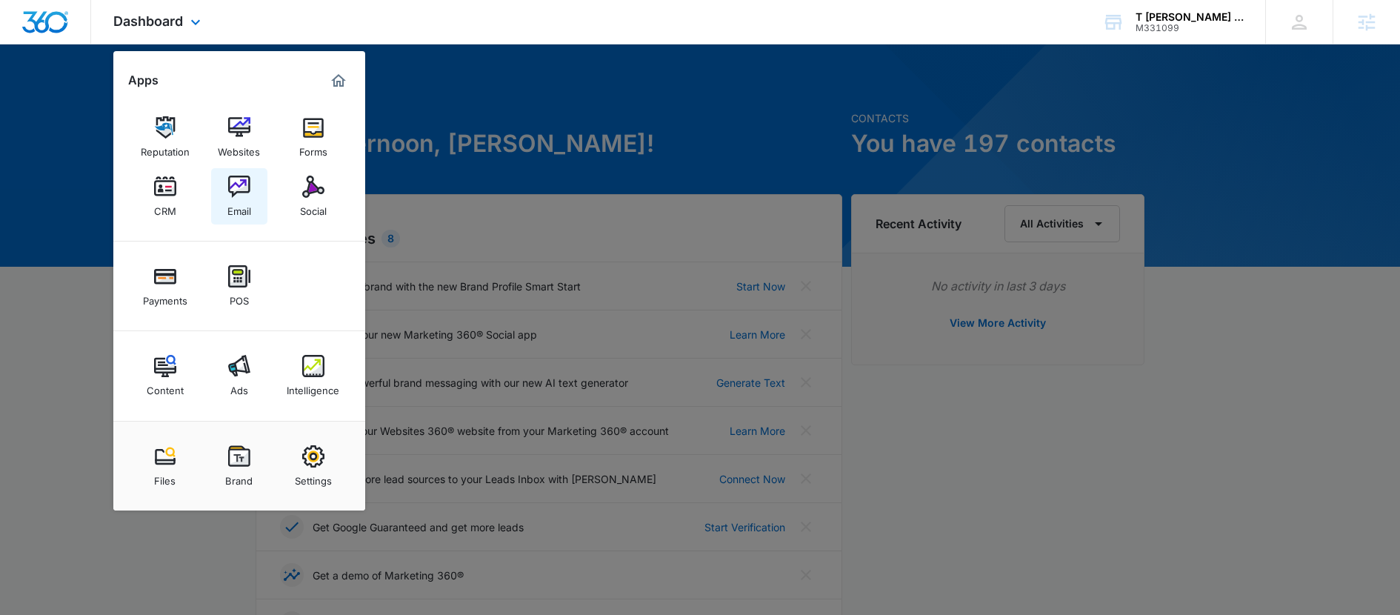
click at [230, 203] on div "Email" at bounding box center [239, 207] width 24 height 19
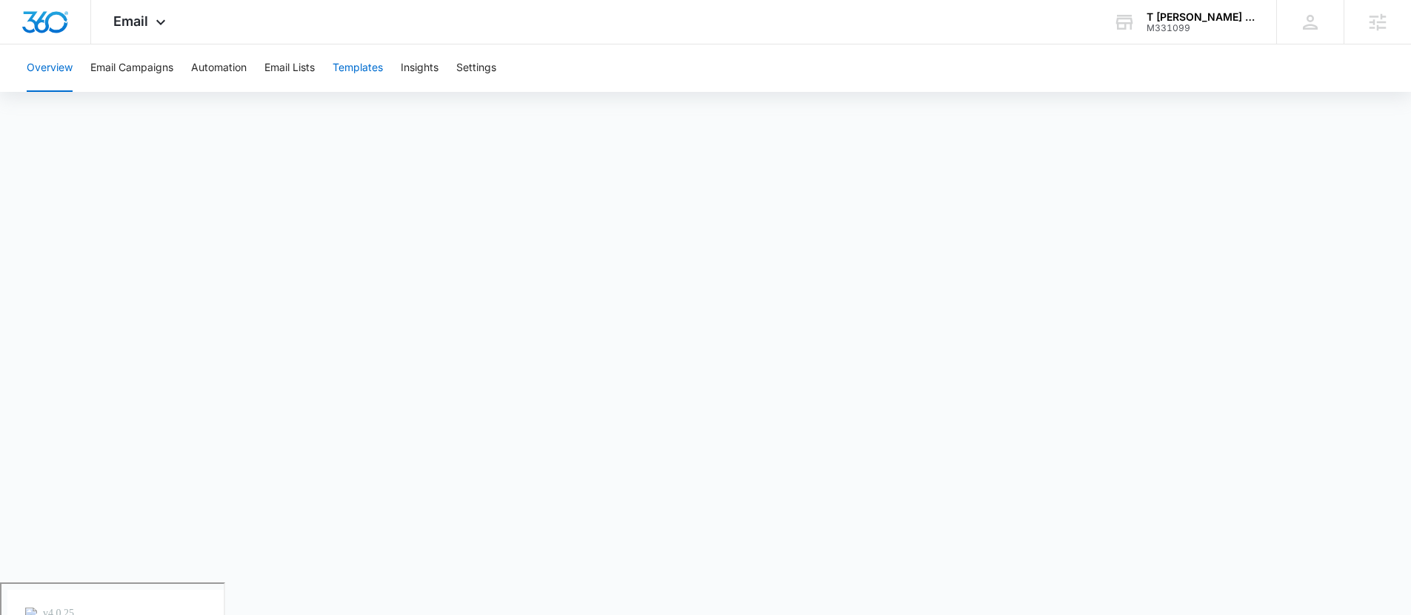
click at [351, 70] on button "Templates" at bounding box center [358, 67] width 50 height 47
click at [216, 64] on button "Automation" at bounding box center [219, 67] width 56 height 47
click at [151, 76] on button "Email Campaigns" at bounding box center [131, 67] width 83 height 47
click at [347, 72] on button "Templates" at bounding box center [358, 67] width 50 height 47
click at [210, 65] on button "Automation" at bounding box center [219, 67] width 56 height 47
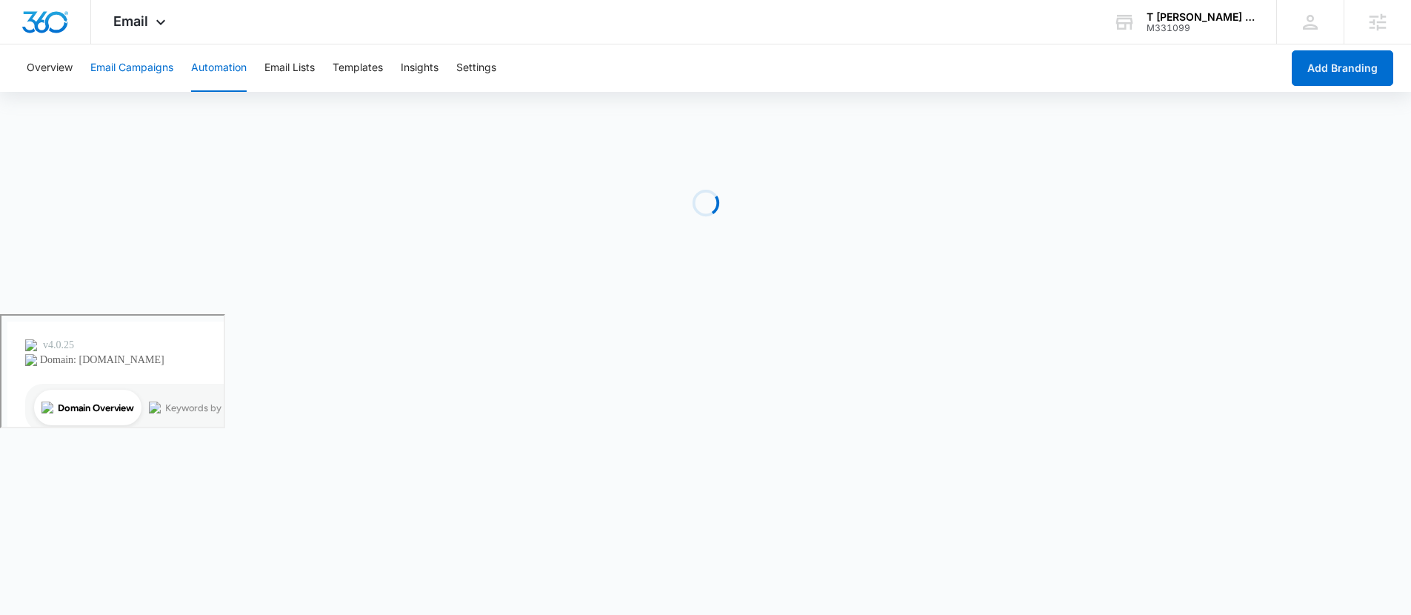
click at [134, 72] on button "Email Campaigns" at bounding box center [131, 67] width 83 height 47
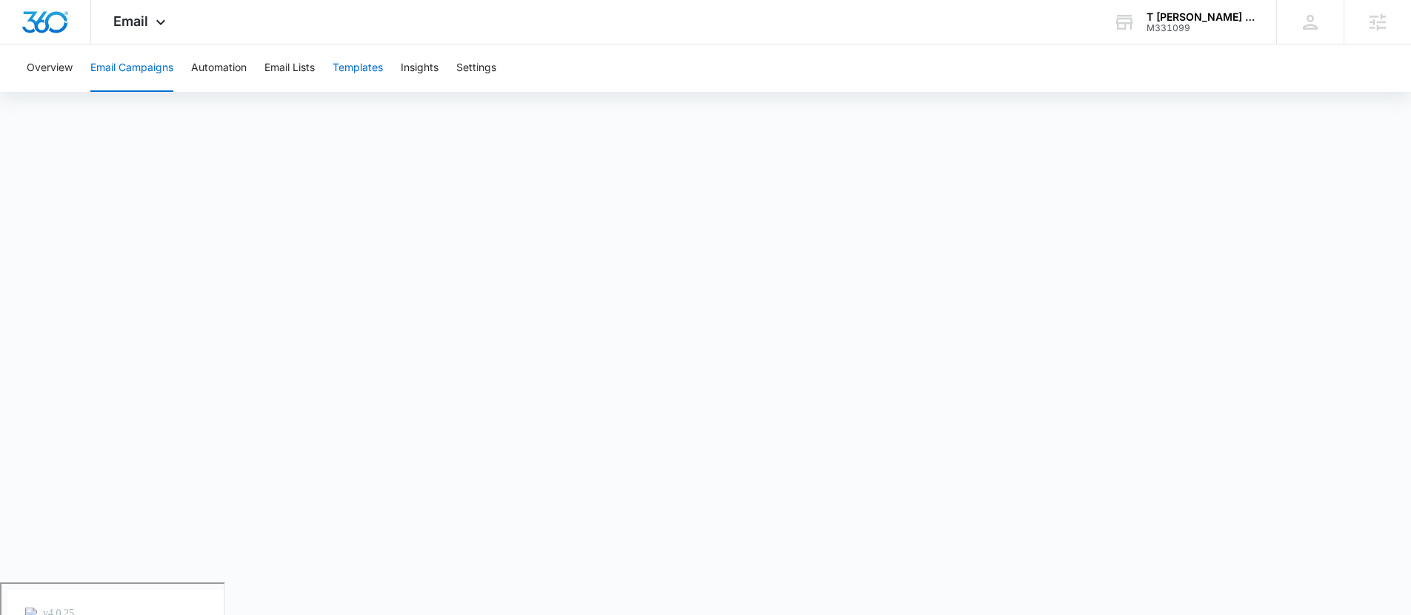
click at [356, 60] on button "Templates" at bounding box center [358, 67] width 50 height 47
click at [151, 67] on button "Email Campaigns" at bounding box center [131, 67] width 83 height 47
click at [145, 24] on span "Email" at bounding box center [130, 21] width 35 height 16
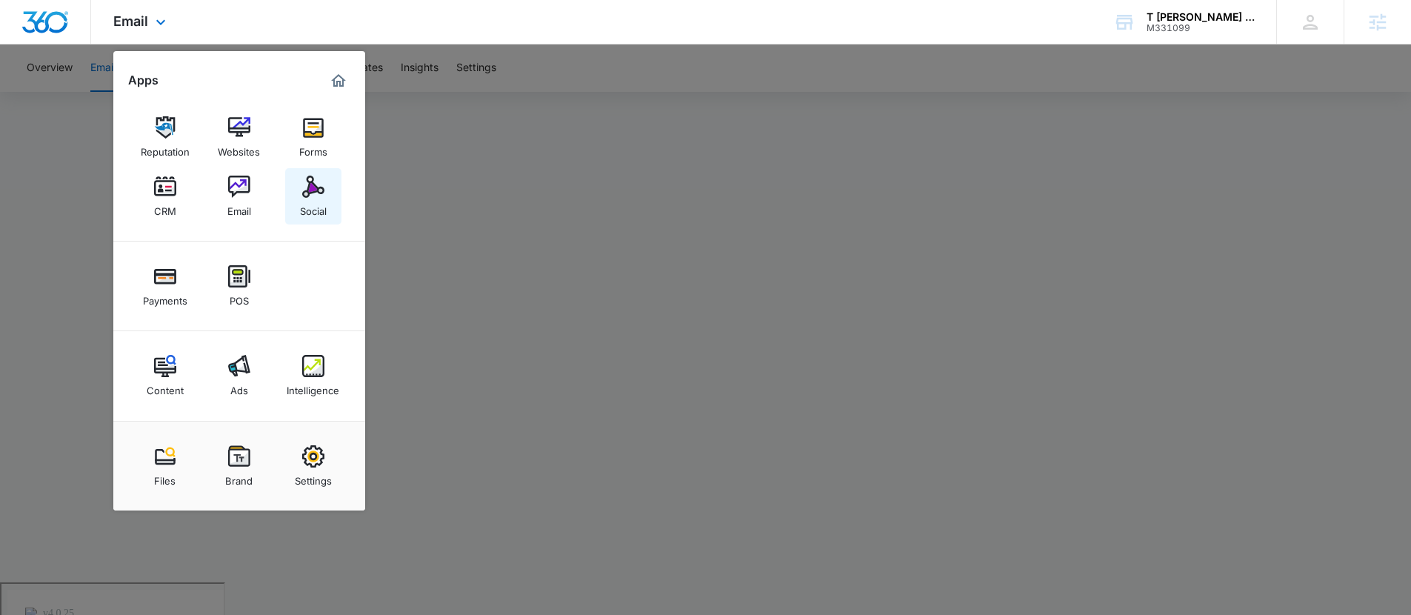
click at [304, 176] on img at bounding box center [313, 187] width 22 height 22
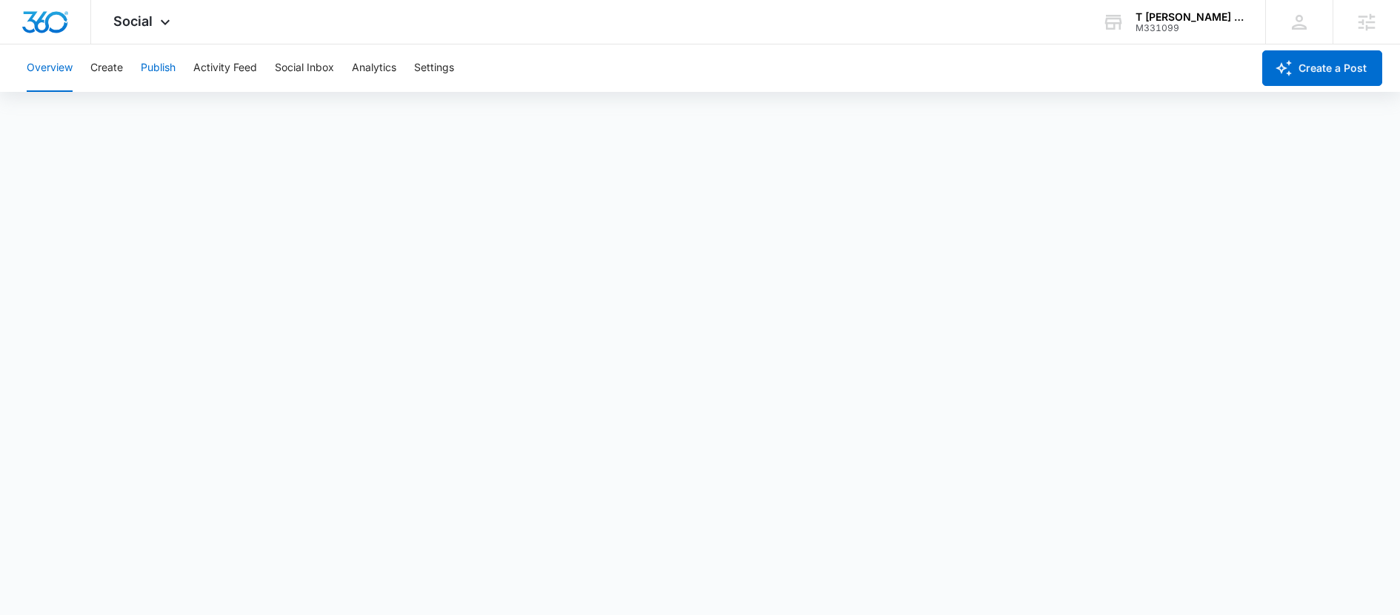
click at [155, 68] on button "Publish" at bounding box center [158, 67] width 35 height 47
